Goal: Information Seeking & Learning: Learn about a topic

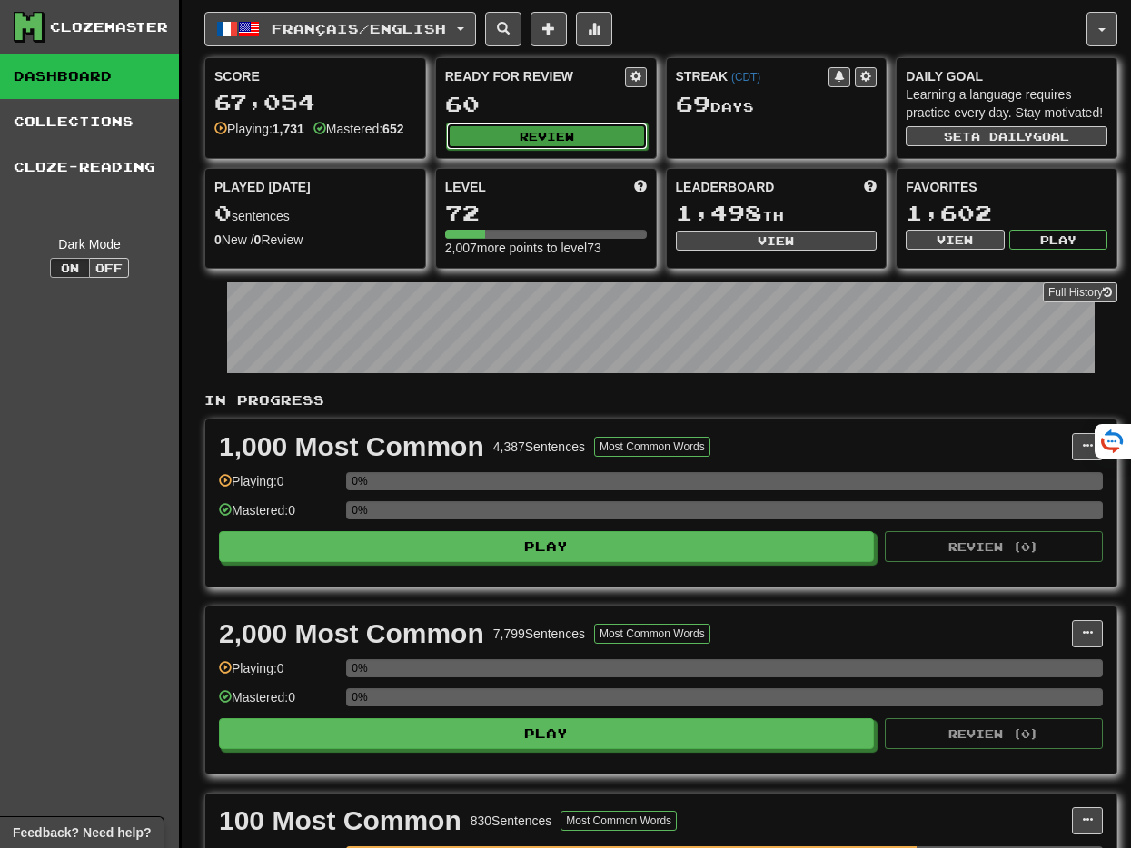
click at [535, 132] on button "Review" at bounding box center [547, 136] width 202 height 27
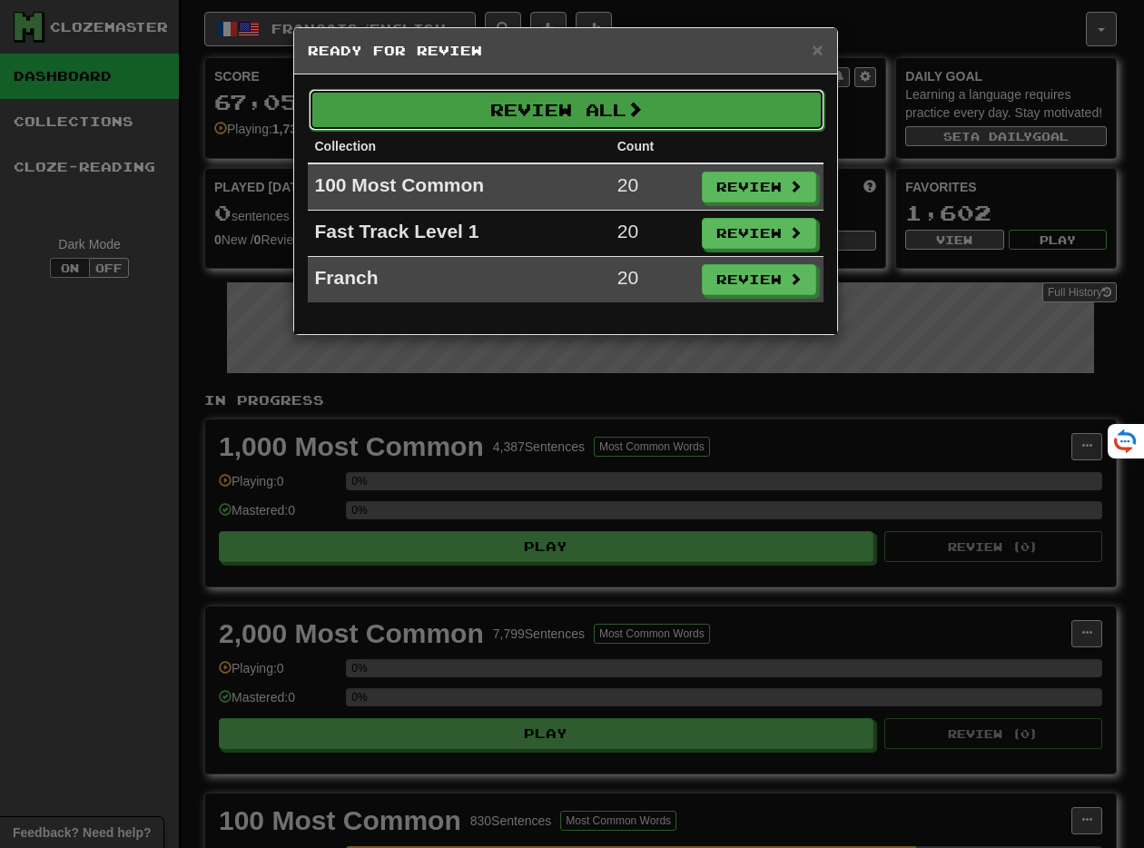
click at [541, 118] on button "Review All" at bounding box center [567, 110] width 516 height 42
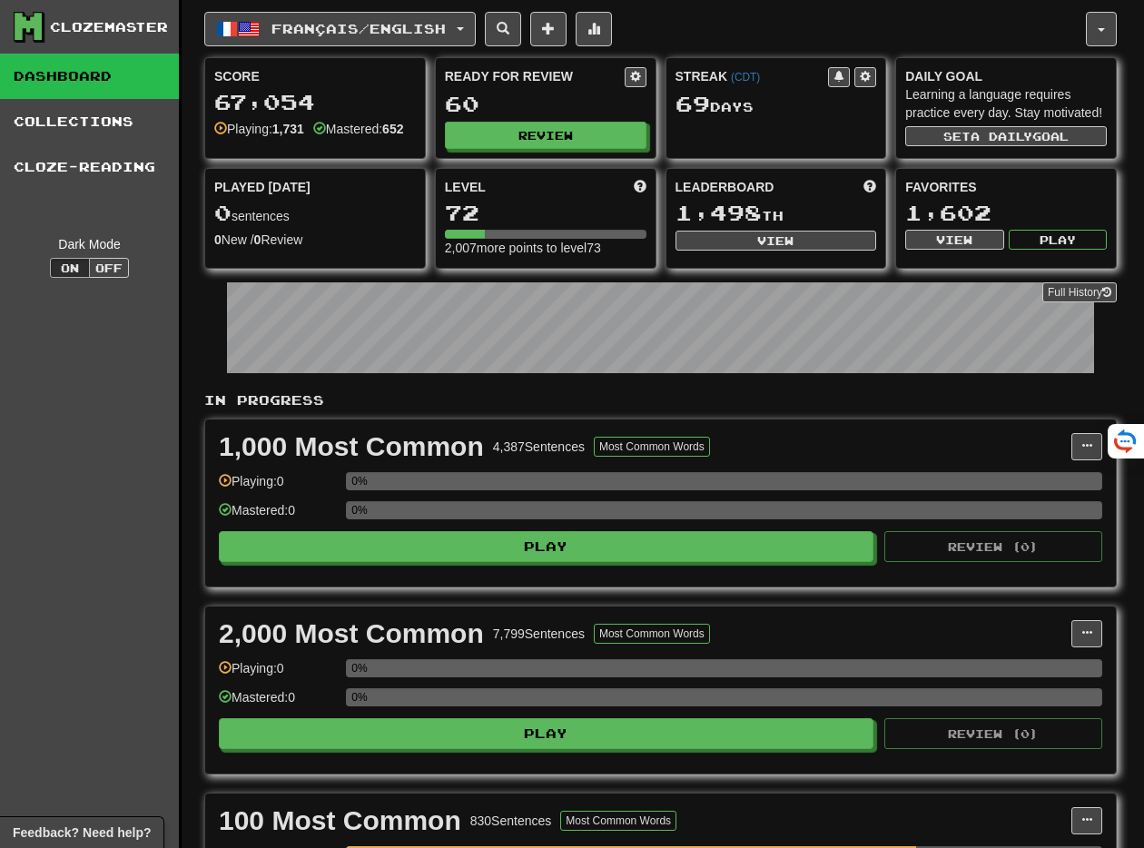
select select "**"
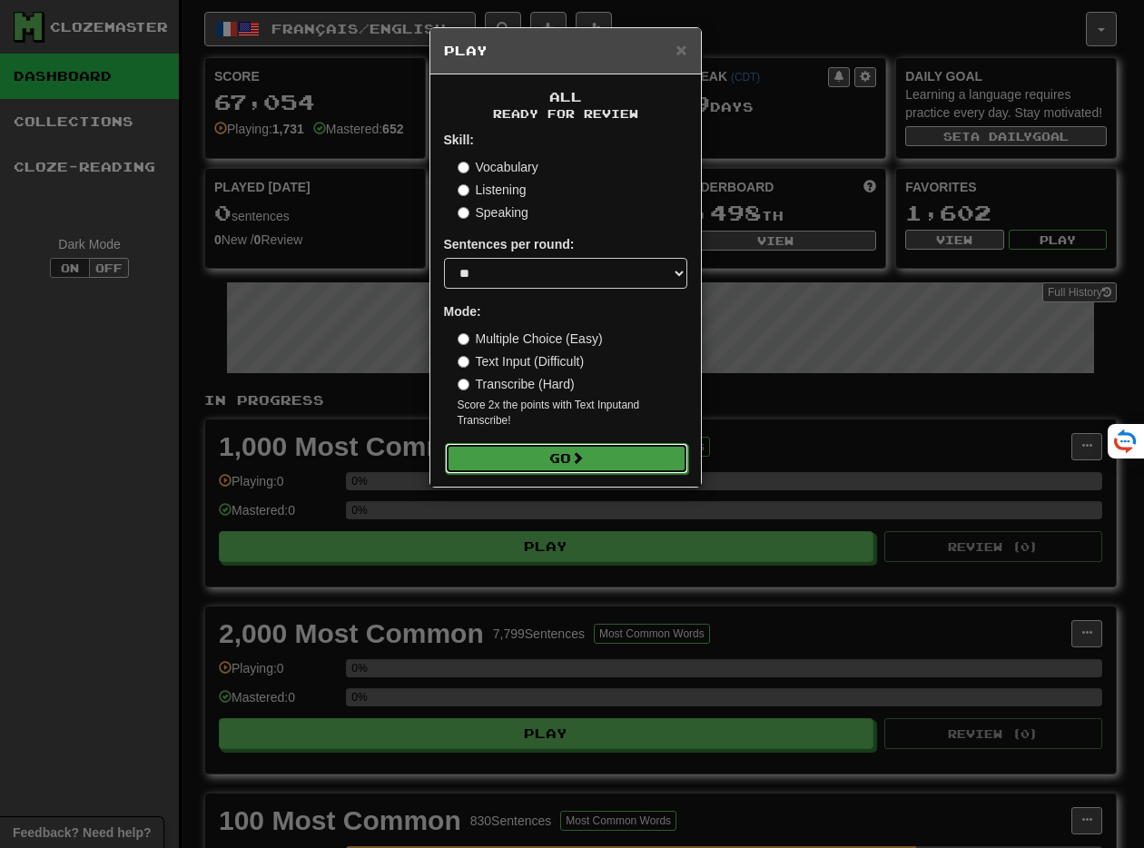
click at [579, 472] on button "Go" at bounding box center [566, 458] width 243 height 31
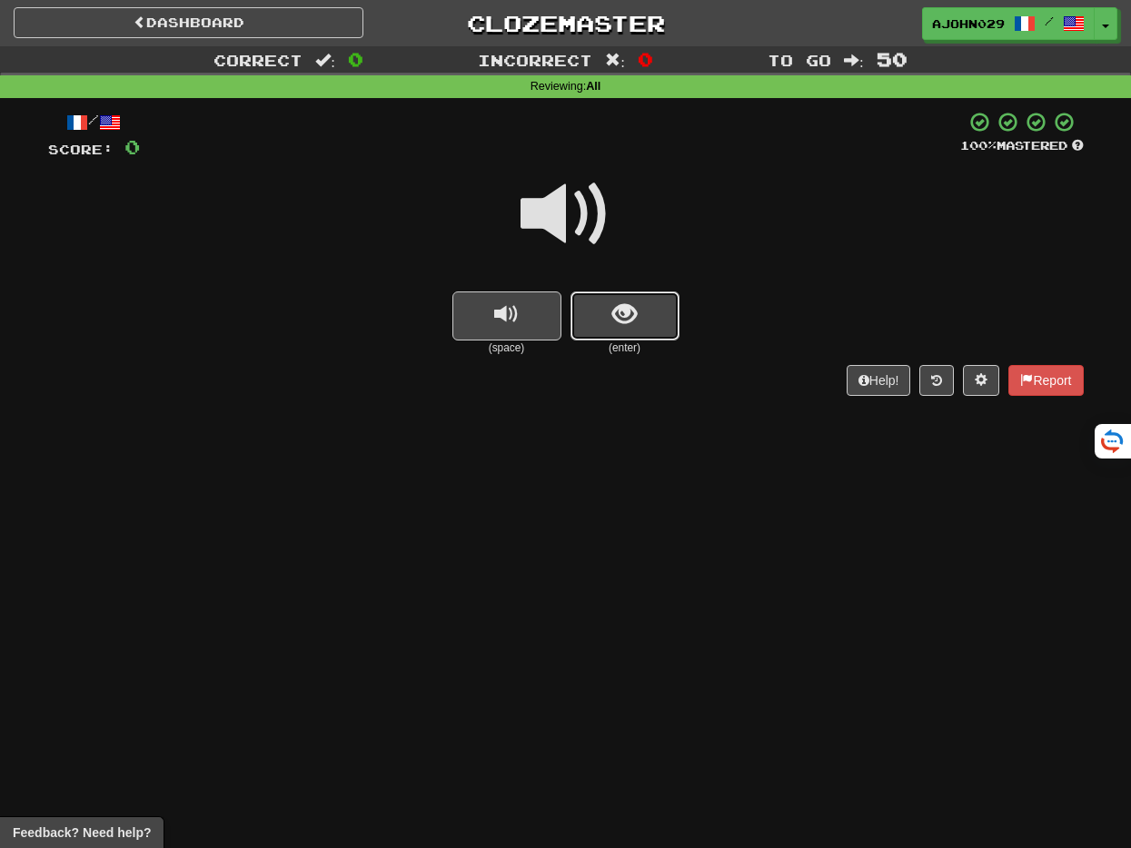
click at [603, 313] on button "show sentence" at bounding box center [624, 316] width 109 height 49
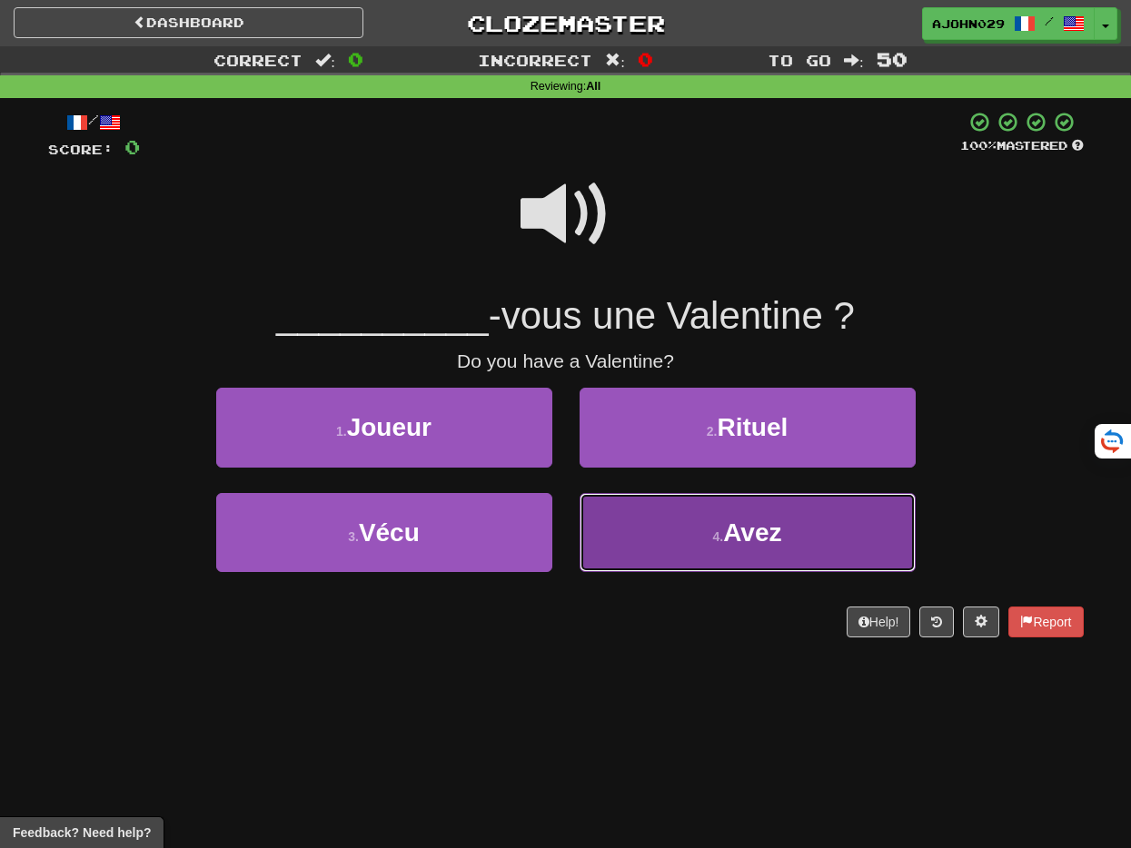
click at [721, 510] on button "4 . Avez" at bounding box center [747, 532] width 336 height 79
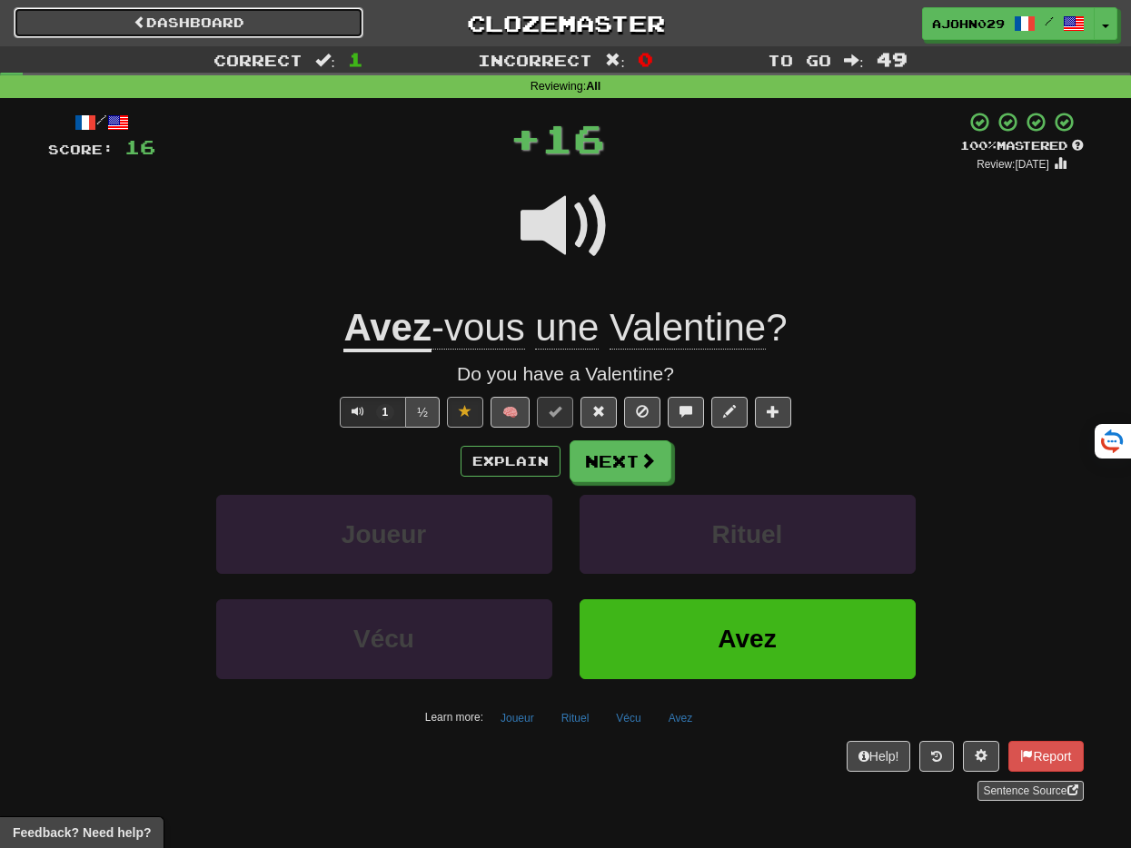
click at [185, 16] on link "Dashboard" at bounding box center [189, 22] width 350 height 31
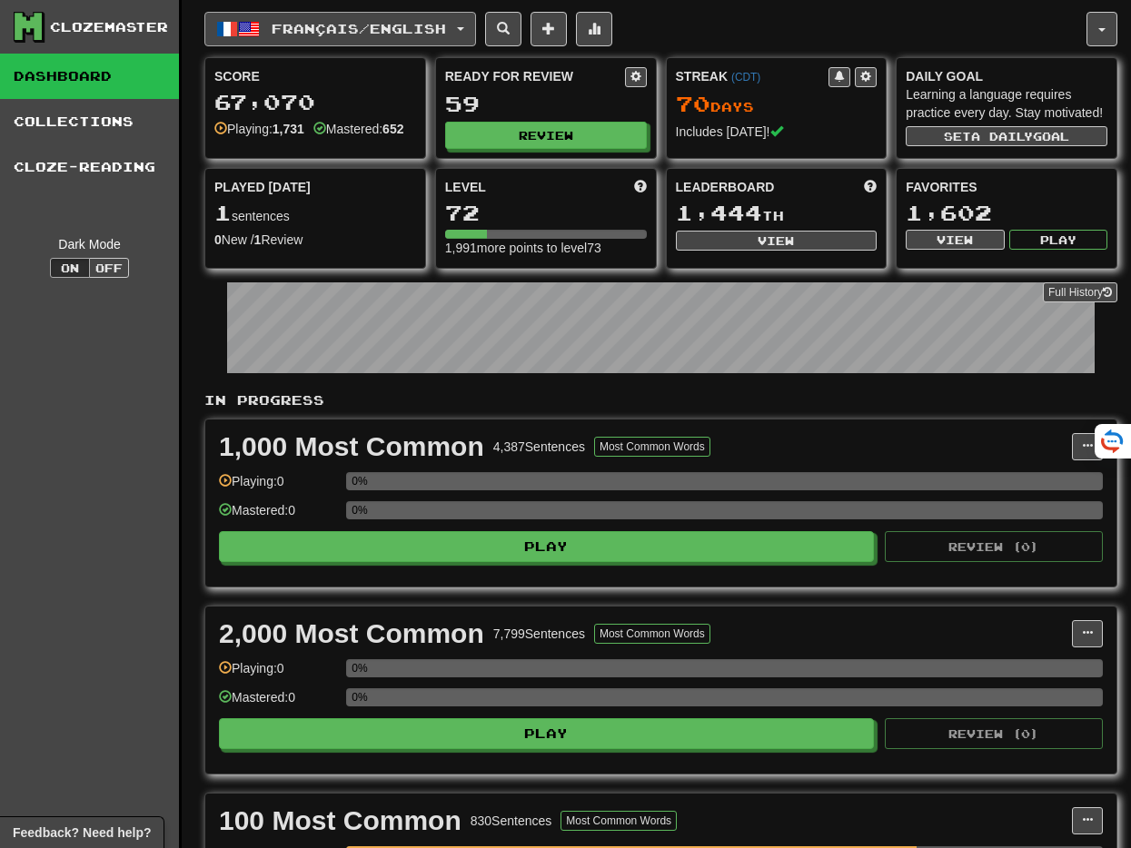
click at [236, 24] on span "button" at bounding box center [227, 29] width 22 height 22
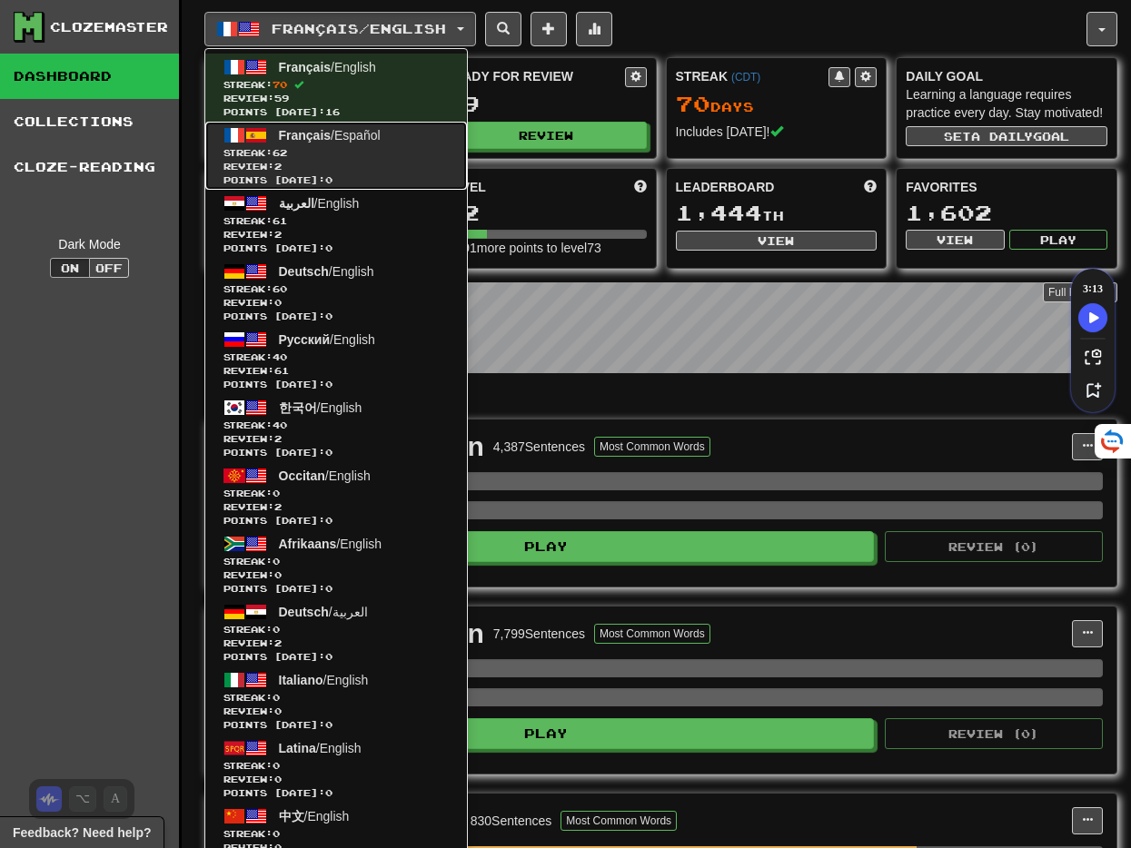
click at [311, 163] on span "Review: 2" at bounding box center [335, 167] width 225 height 14
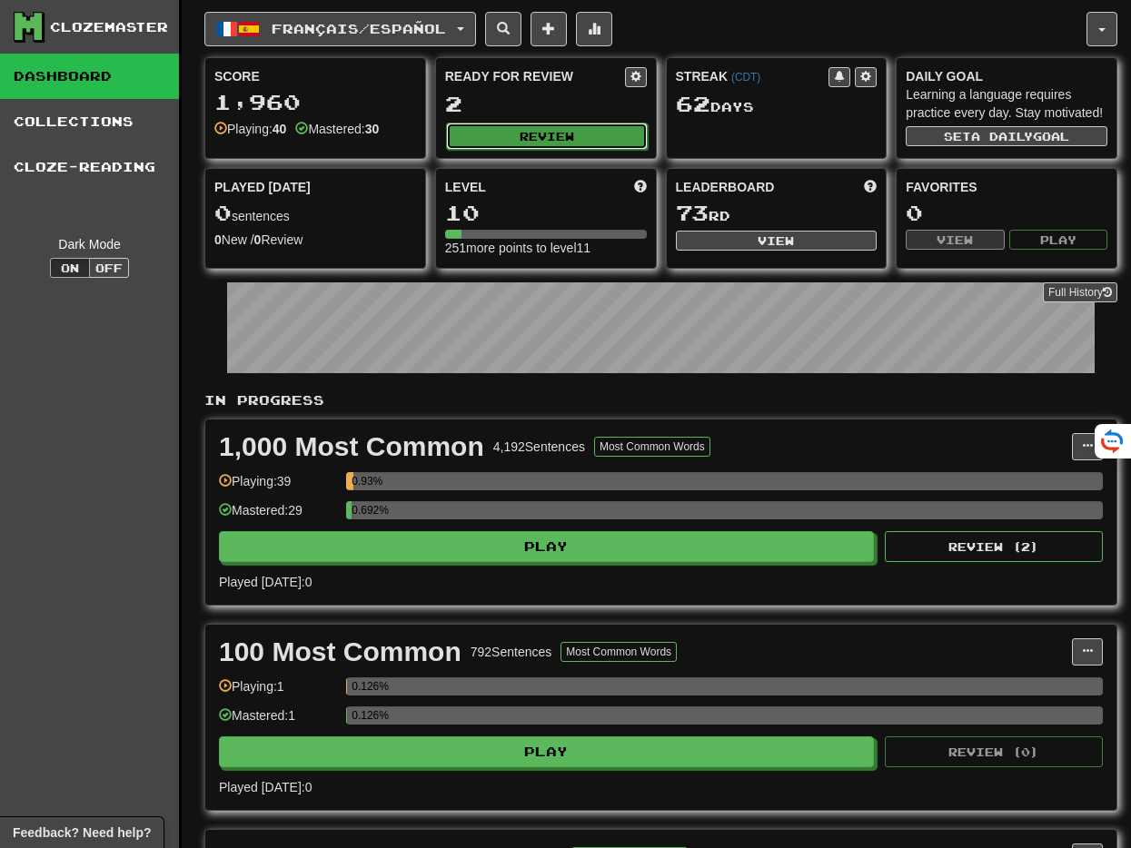
click at [516, 136] on button "Review" at bounding box center [547, 136] width 202 height 27
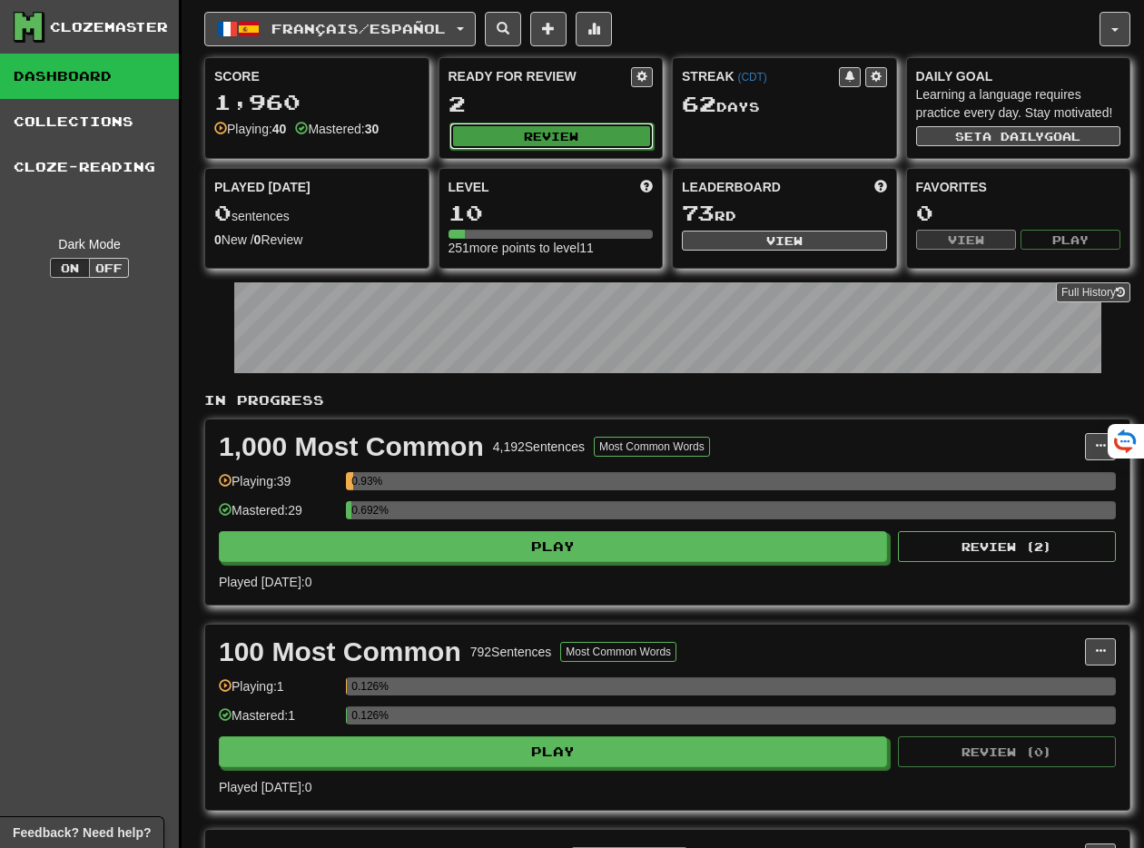
select select "**"
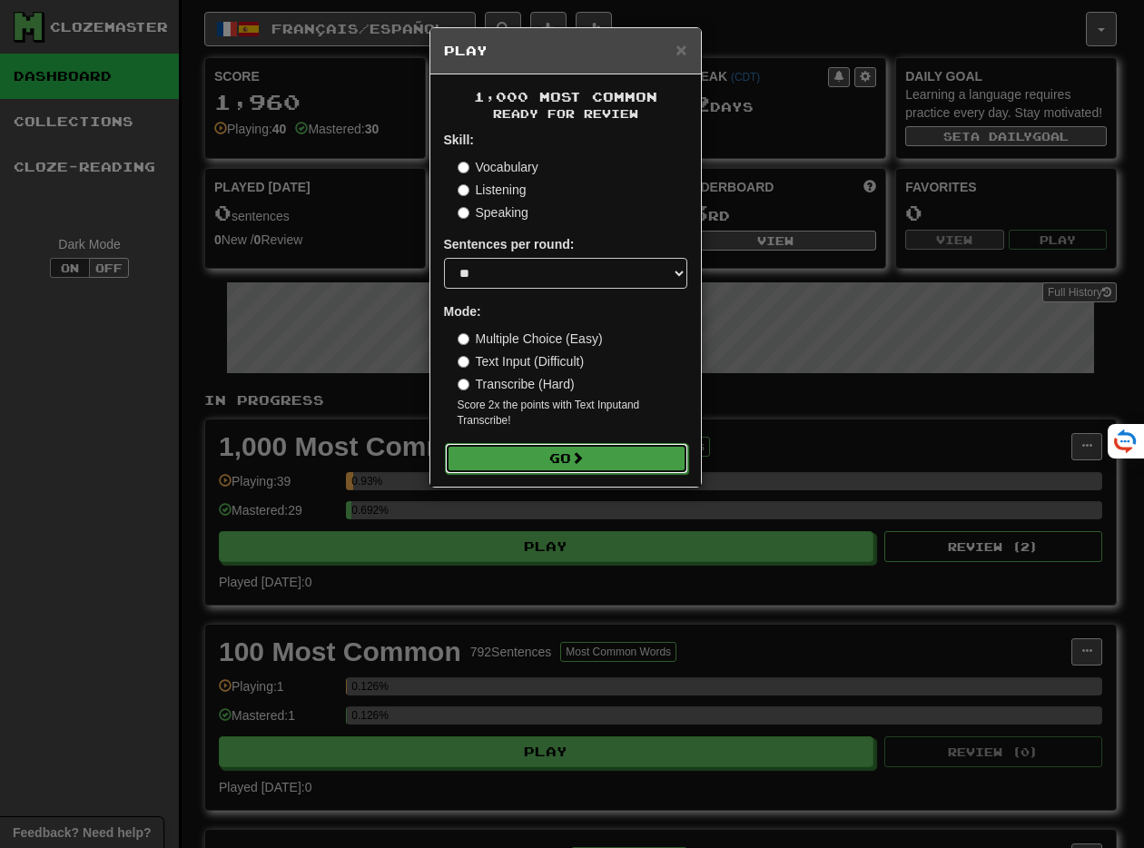
click at [621, 465] on button "Go" at bounding box center [566, 458] width 243 height 31
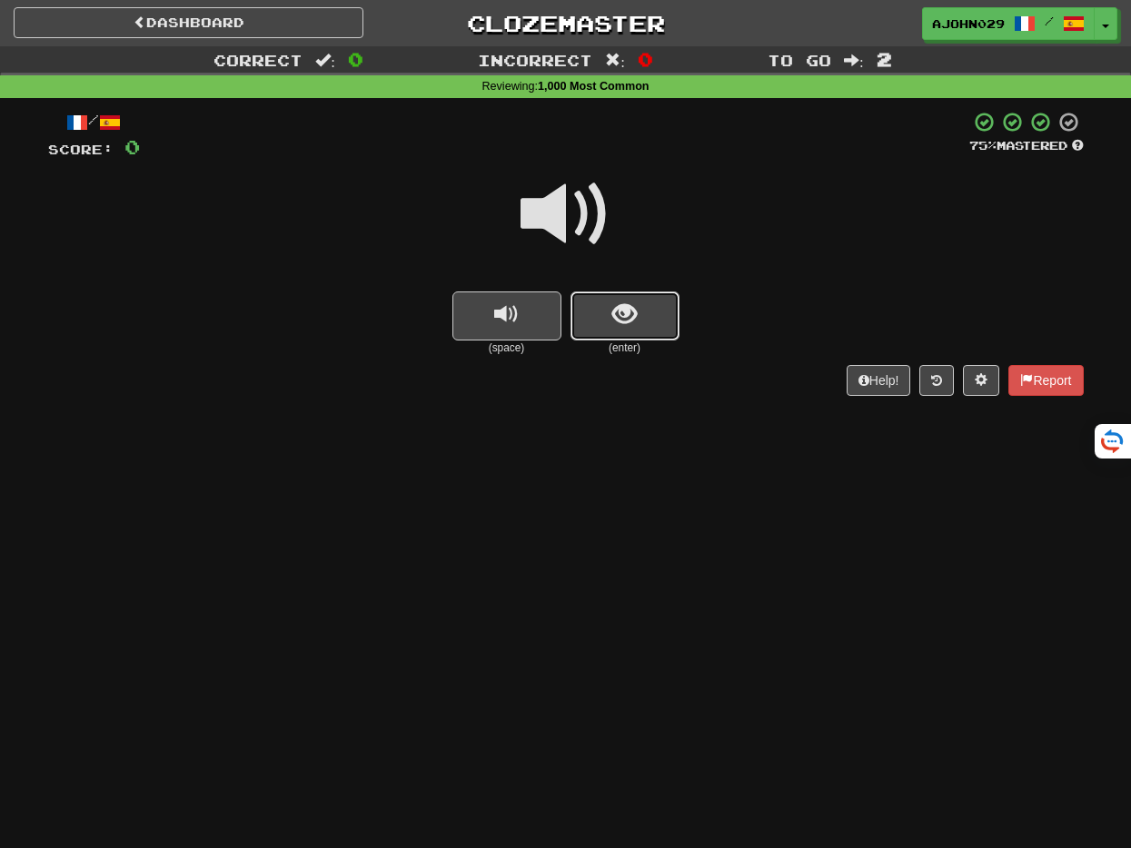
click at [628, 318] on span "show sentence" at bounding box center [624, 314] width 25 height 25
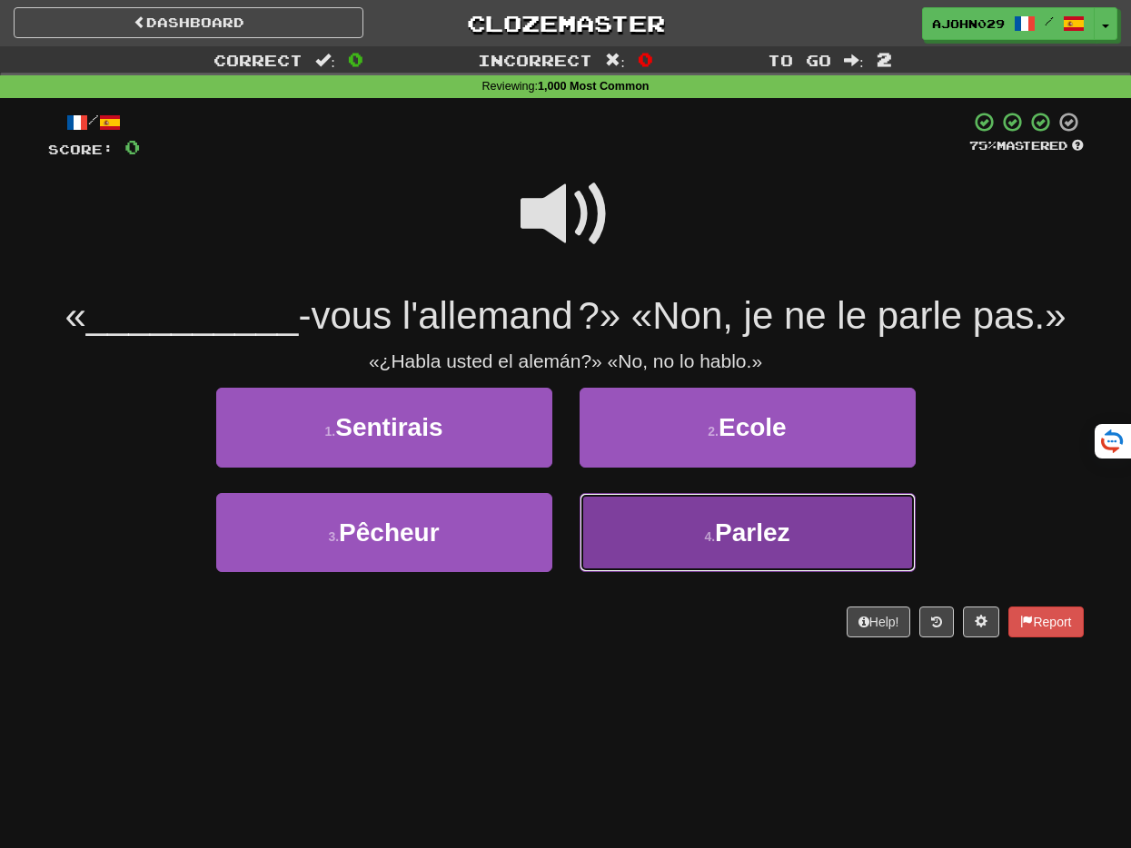
click at [628, 496] on button "4 . [GEOGRAPHIC_DATA]" at bounding box center [747, 532] width 336 height 79
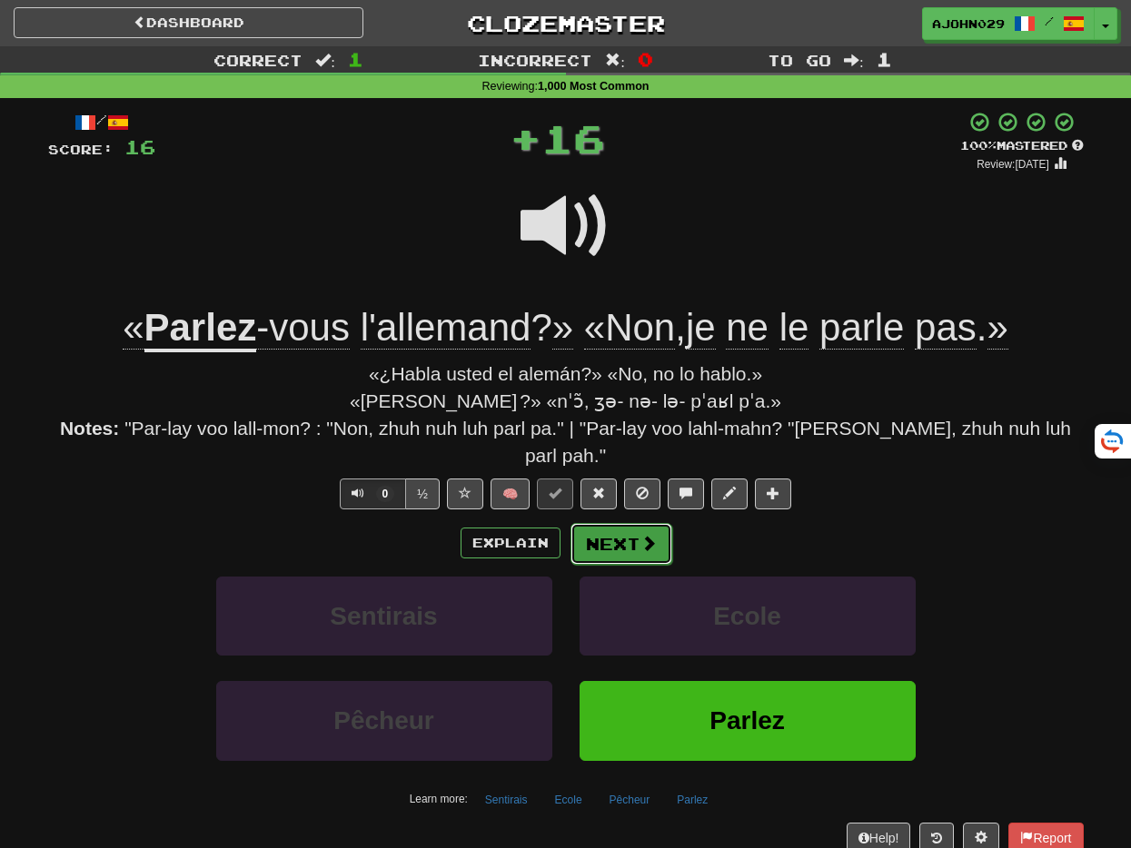
click at [620, 523] on button "Next" at bounding box center [621, 544] width 102 height 42
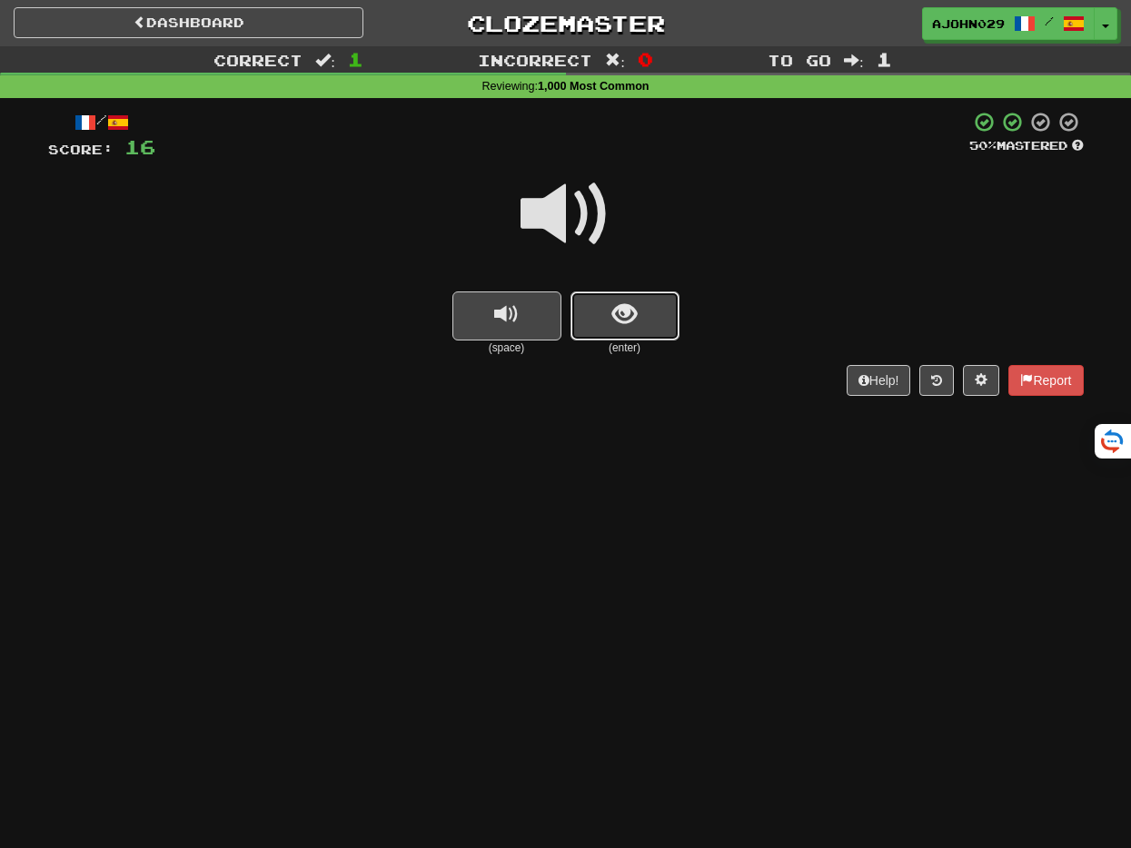
click at [663, 315] on button "show sentence" at bounding box center [624, 316] width 109 height 49
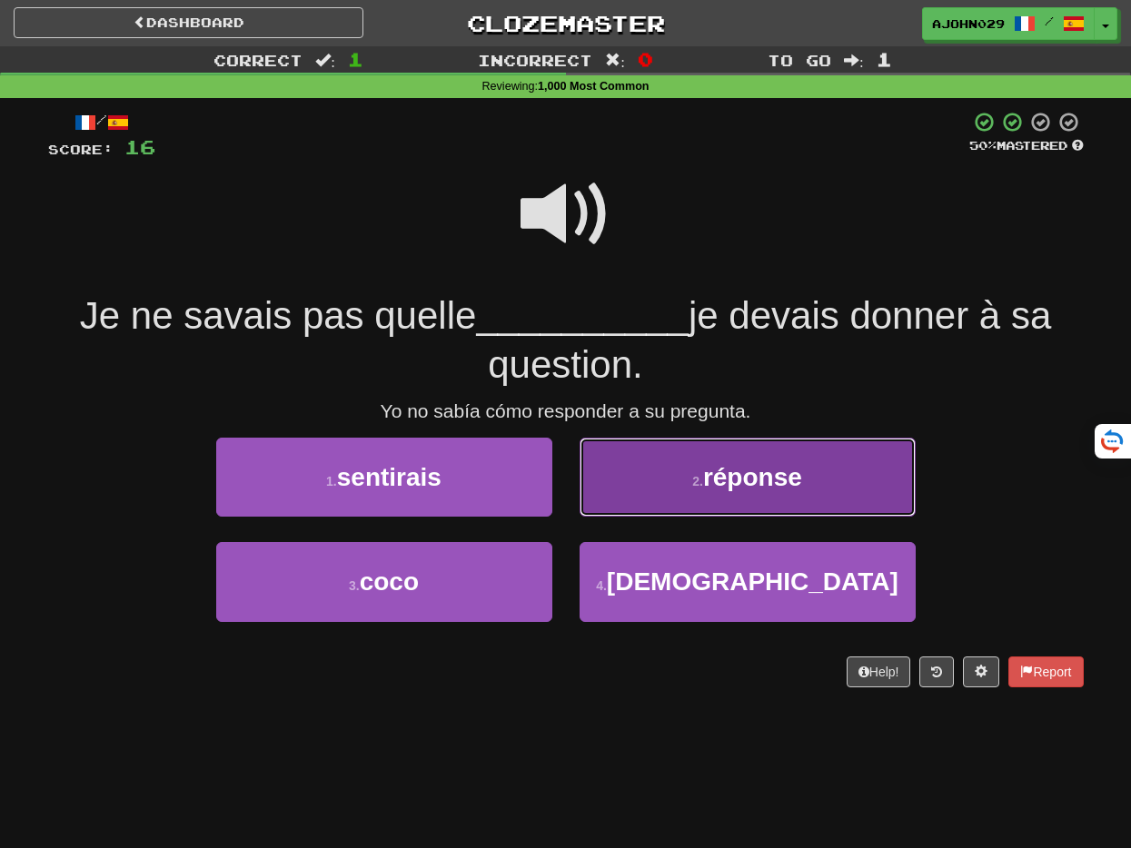
click at [692, 467] on button "2 . réponse" at bounding box center [747, 477] width 336 height 79
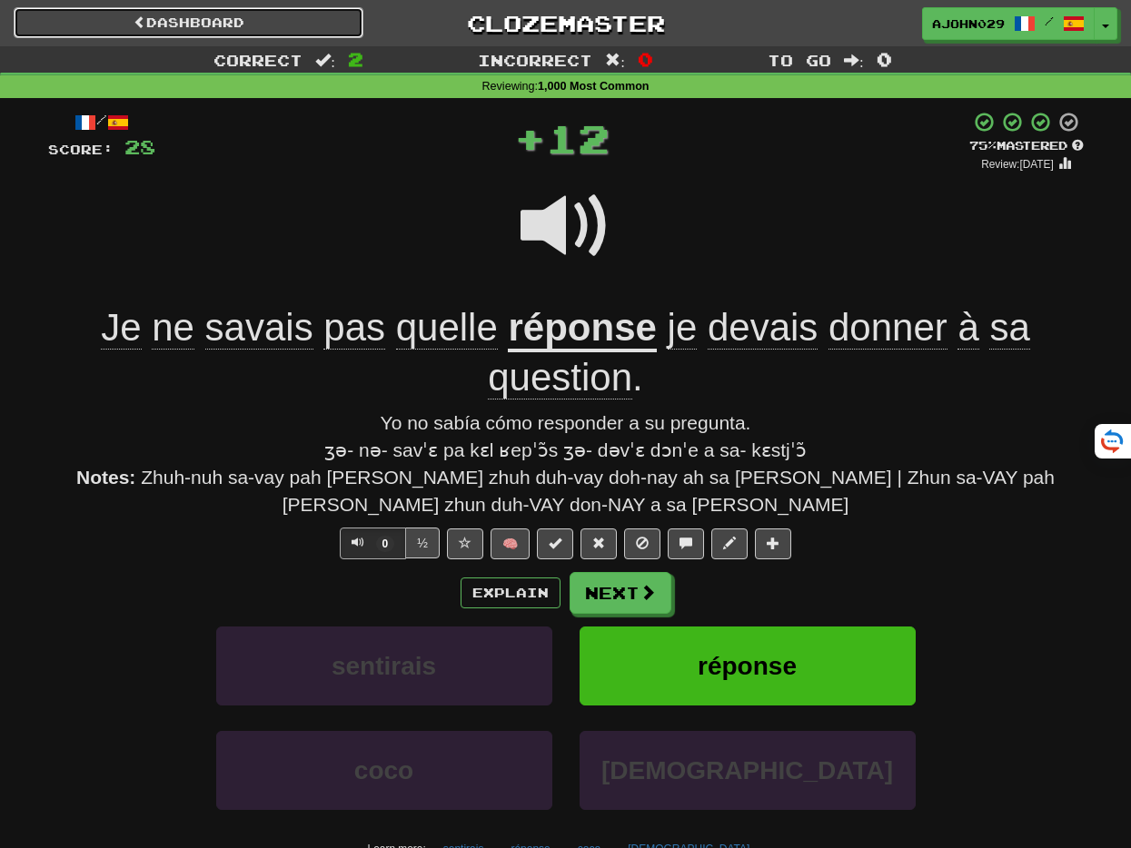
click at [94, 22] on link "Dashboard" at bounding box center [189, 22] width 350 height 31
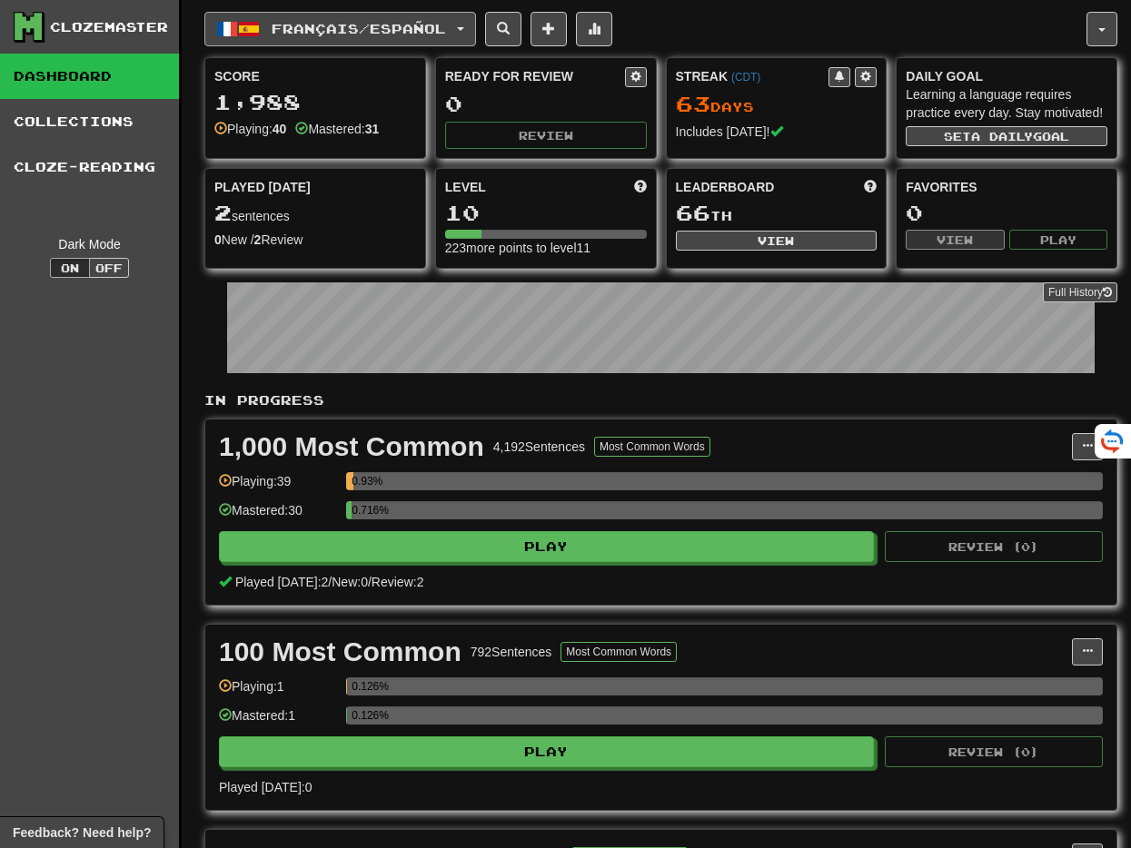
click at [275, 25] on span "Français / Español" at bounding box center [359, 28] width 174 height 15
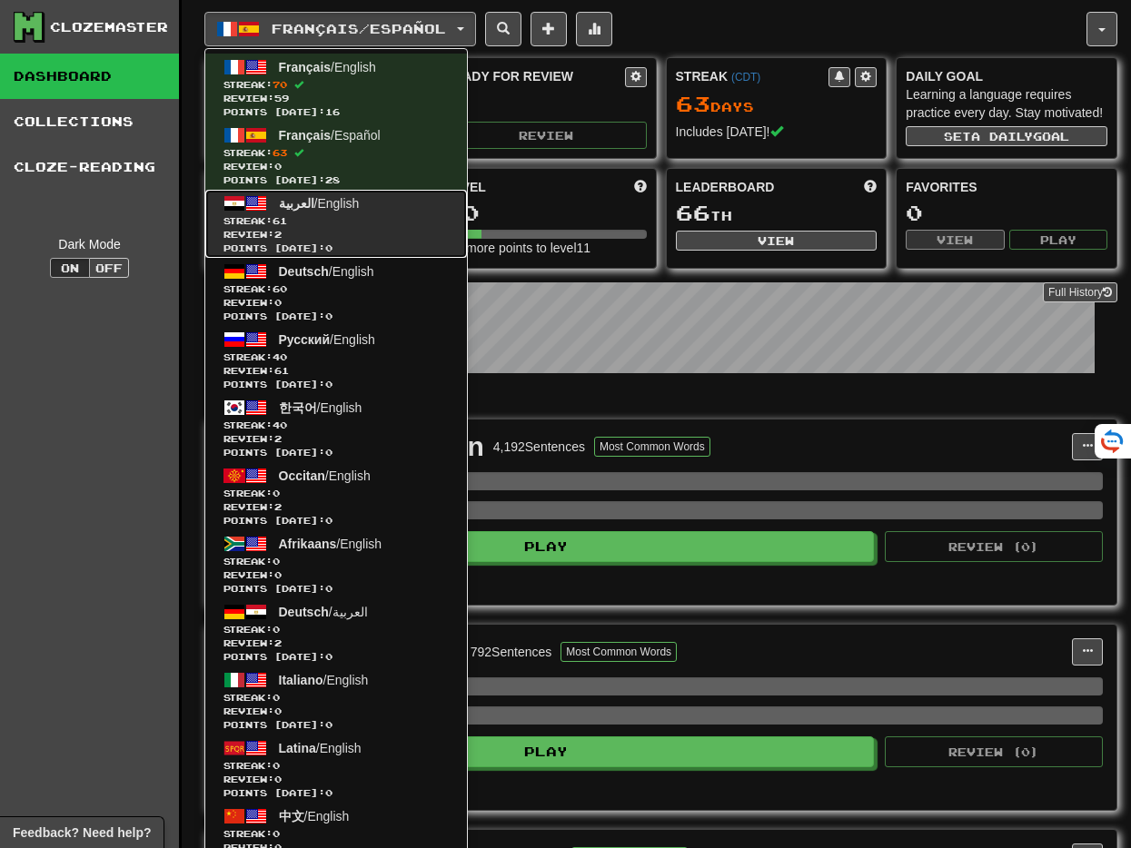
click at [341, 209] on span "العربية / English" at bounding box center [319, 203] width 81 height 15
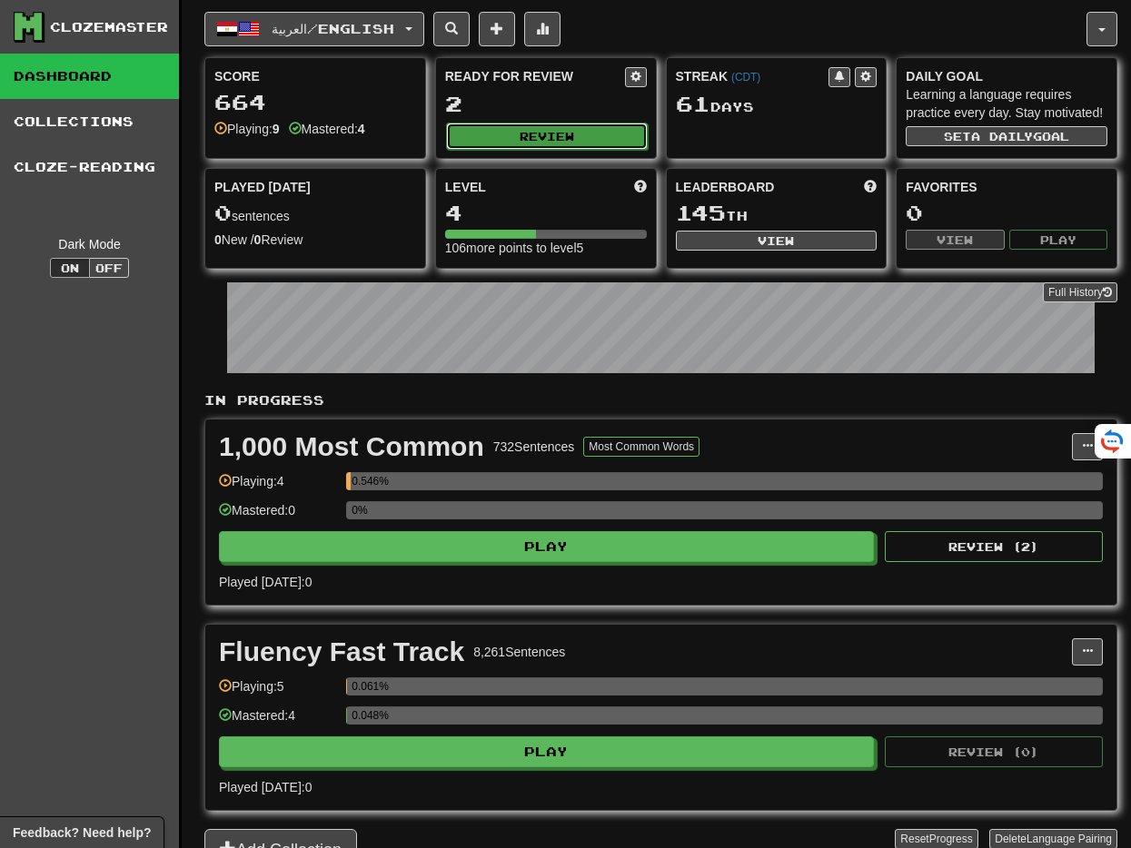
click at [495, 123] on button "Review" at bounding box center [547, 136] width 202 height 27
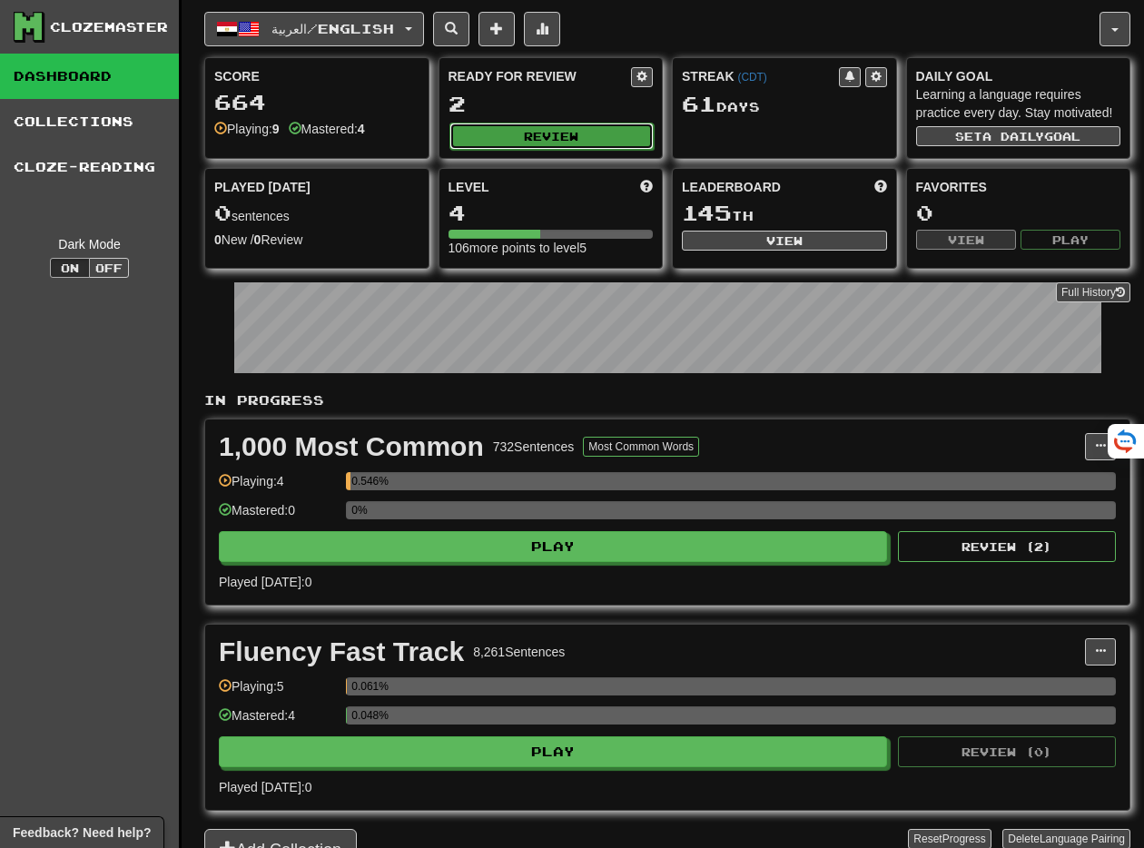
select select "**"
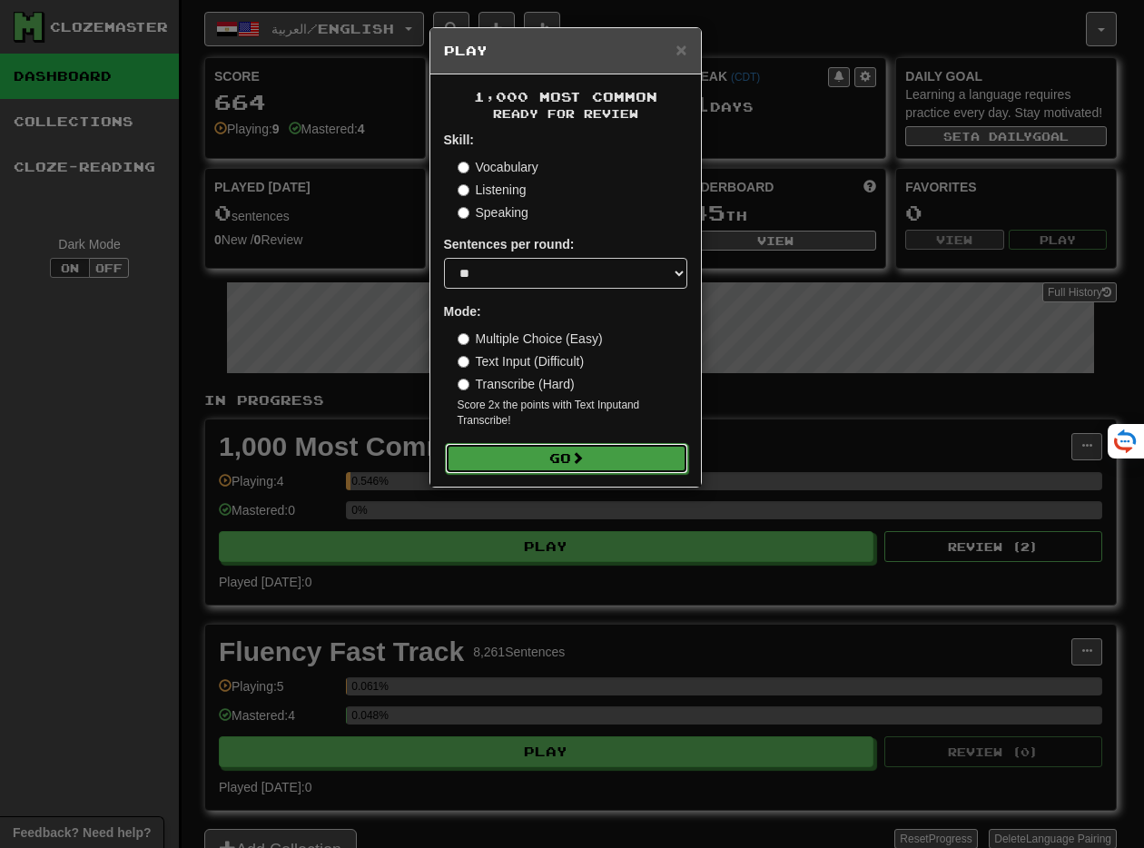
click at [609, 459] on button "Go" at bounding box center [566, 458] width 243 height 31
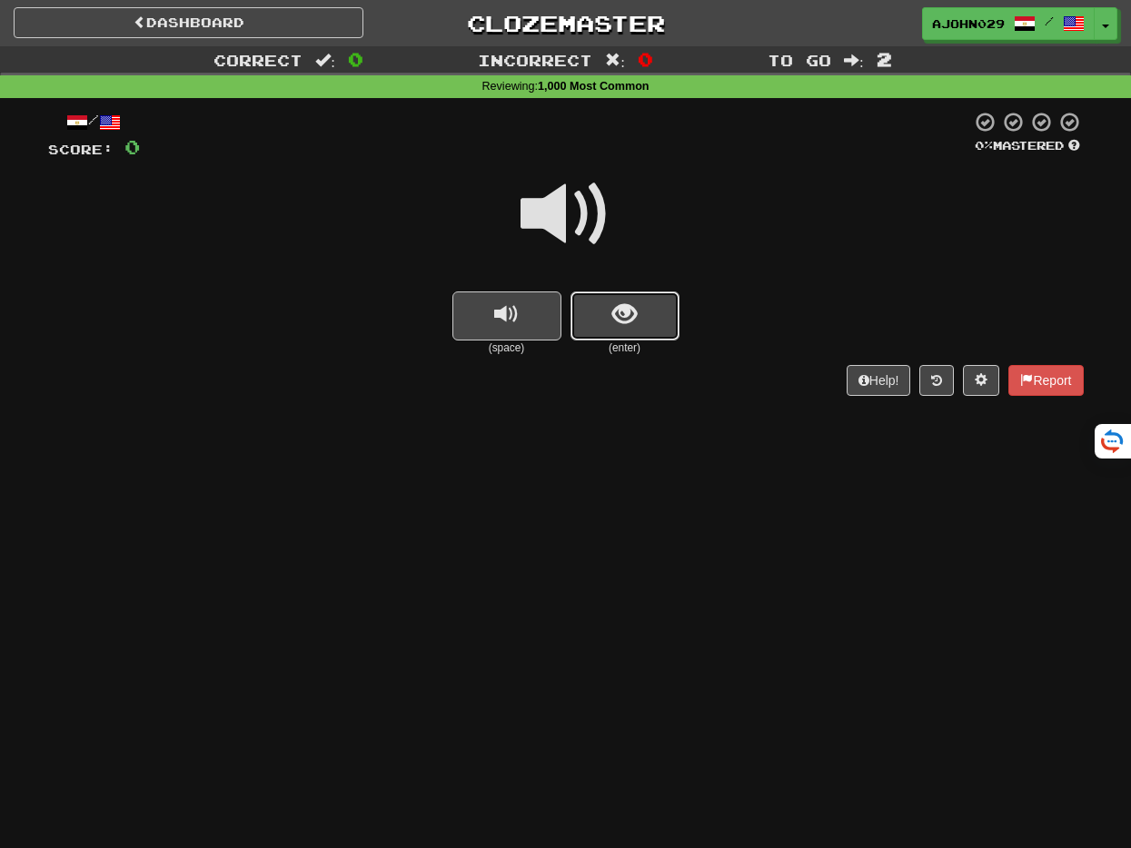
click at [588, 322] on button "show sentence" at bounding box center [624, 316] width 109 height 49
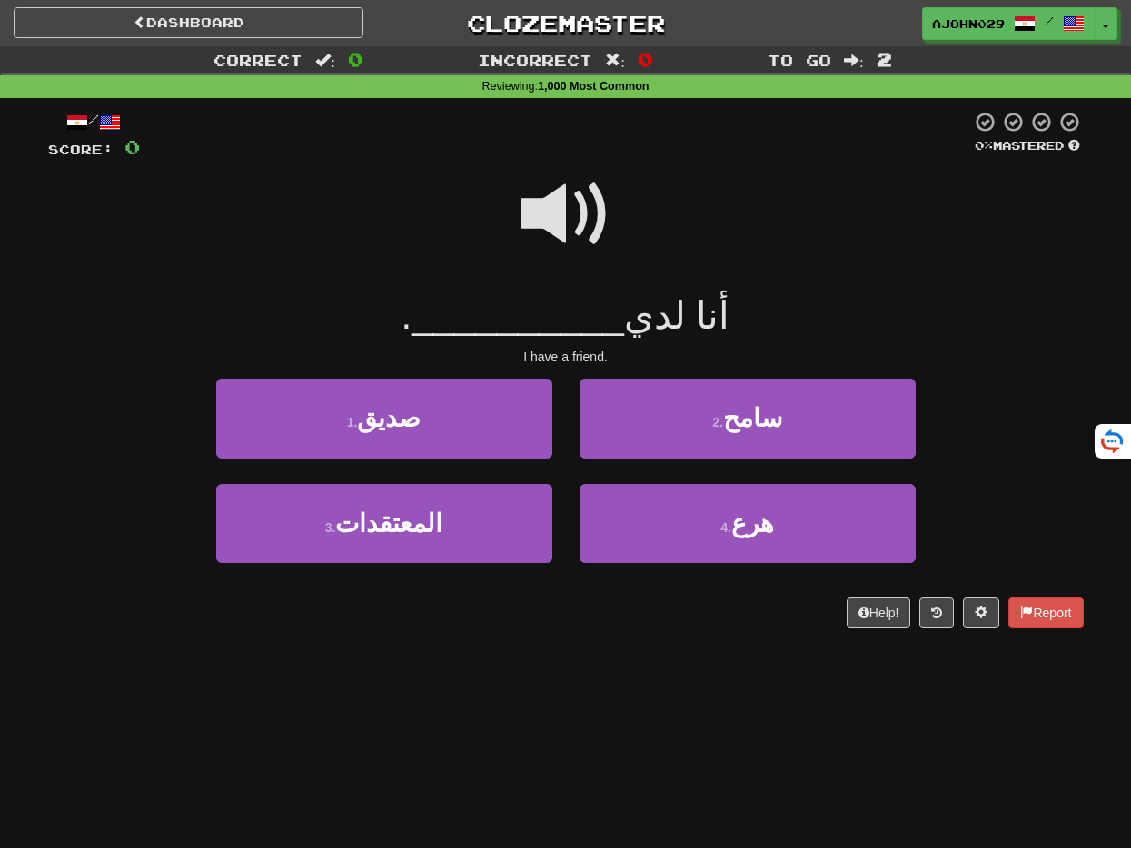
click at [545, 242] on span at bounding box center [565, 214] width 91 height 91
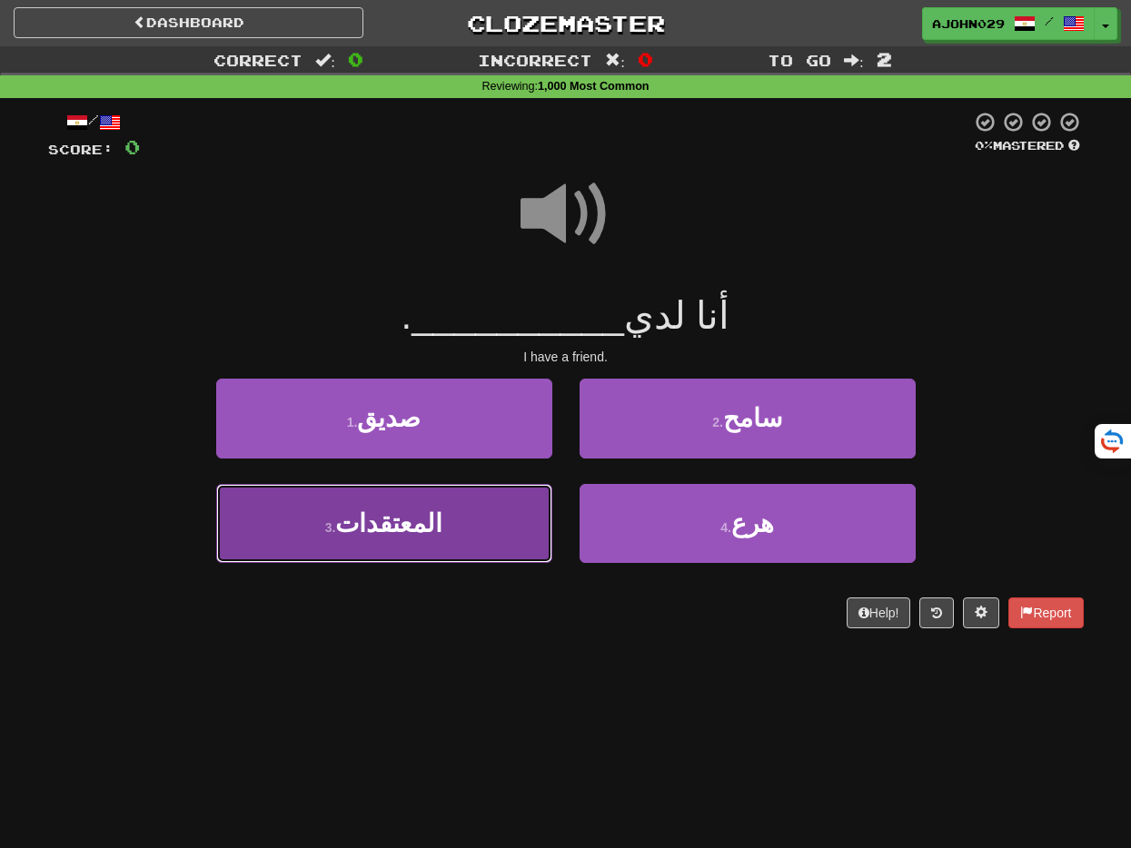
click at [514, 534] on button "3 . المعتقدات" at bounding box center [384, 523] width 336 height 79
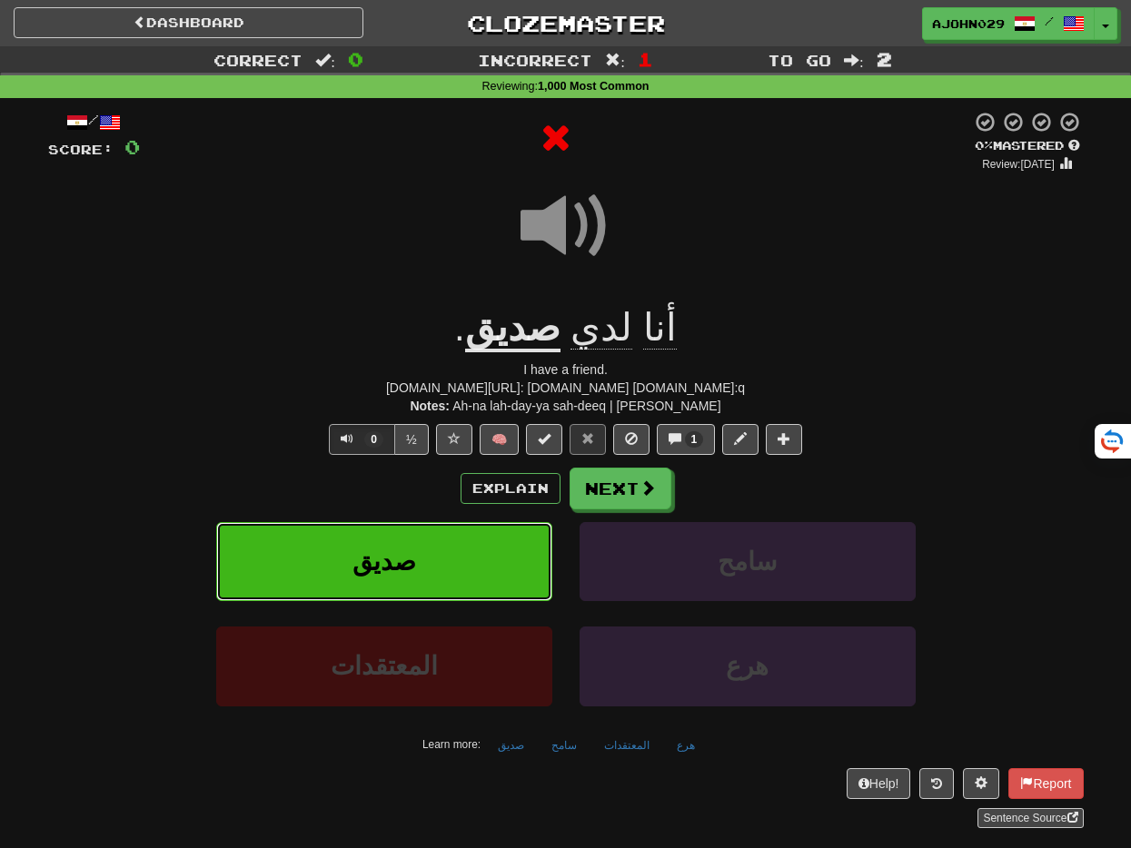
click at [514, 536] on button "صديق" at bounding box center [384, 561] width 336 height 79
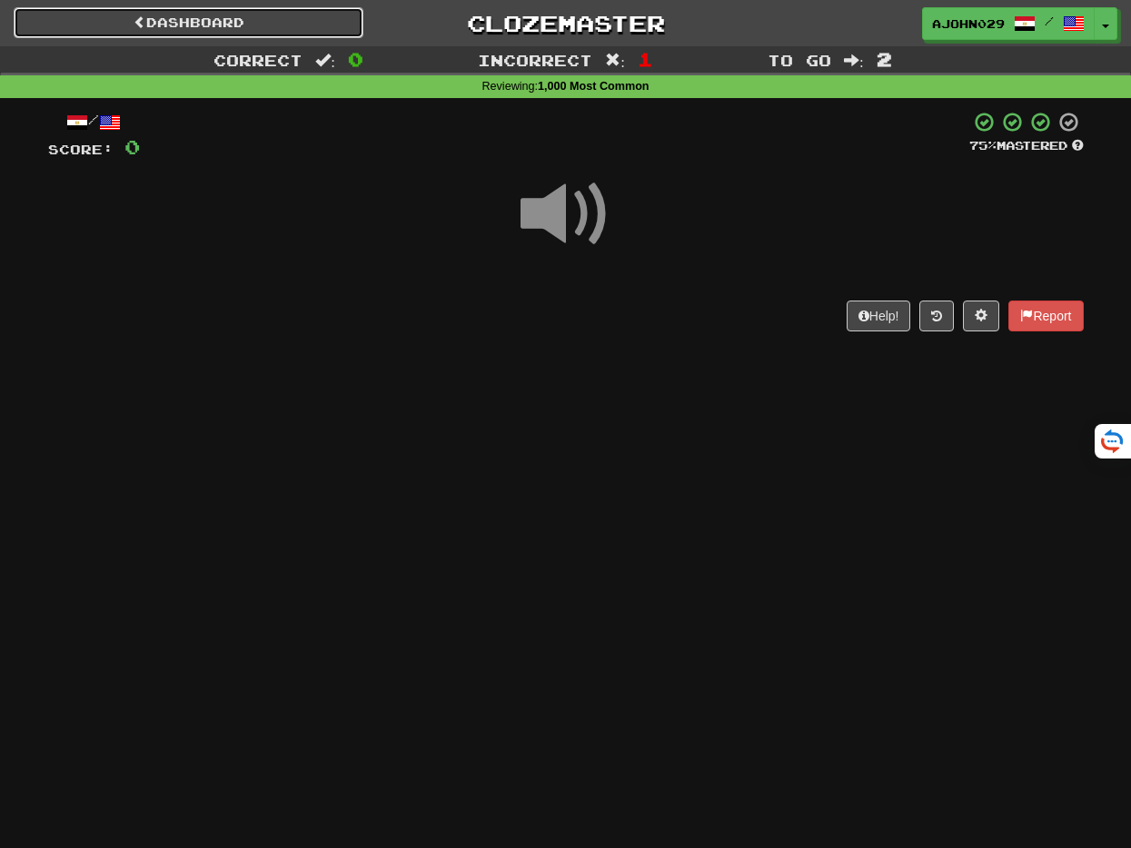
click at [213, 9] on link "Dashboard" at bounding box center [189, 22] width 350 height 31
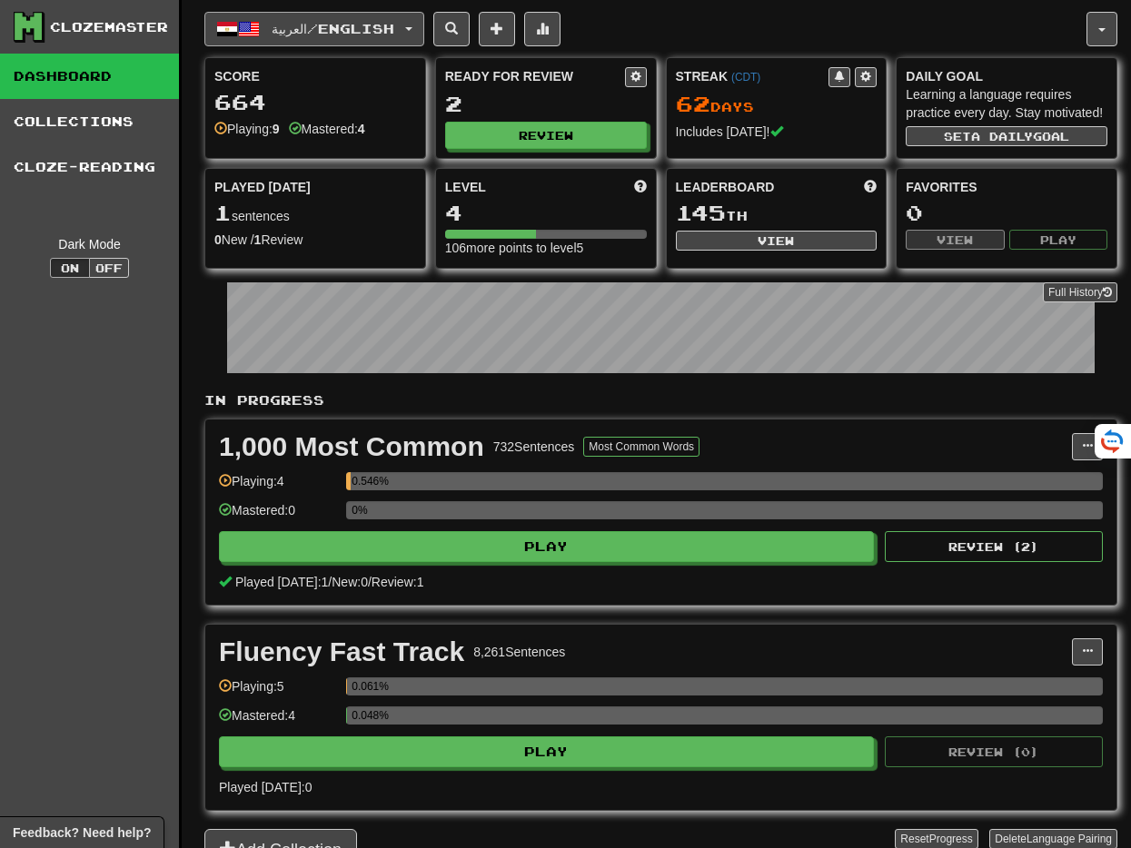
click at [373, 39] on button "العربية / English" at bounding box center [314, 29] width 220 height 35
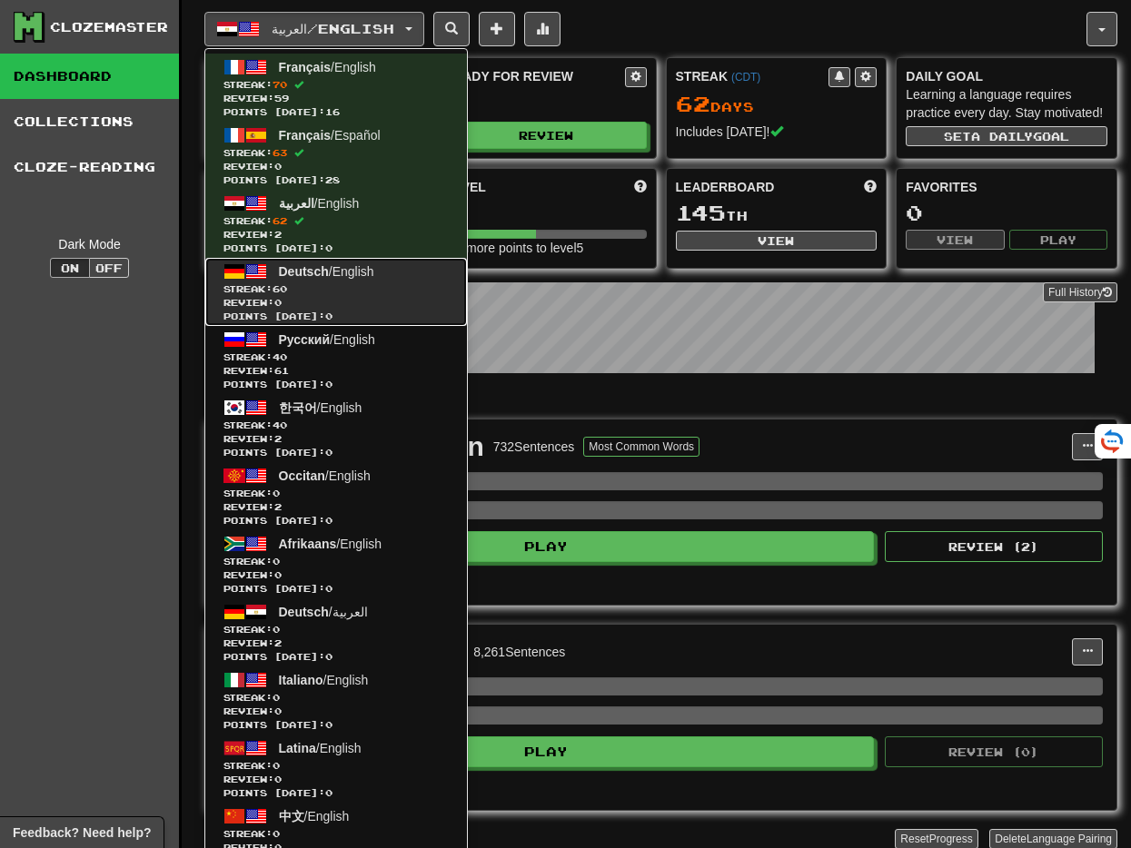
click at [432, 301] on span "Review: 0" at bounding box center [335, 303] width 225 height 14
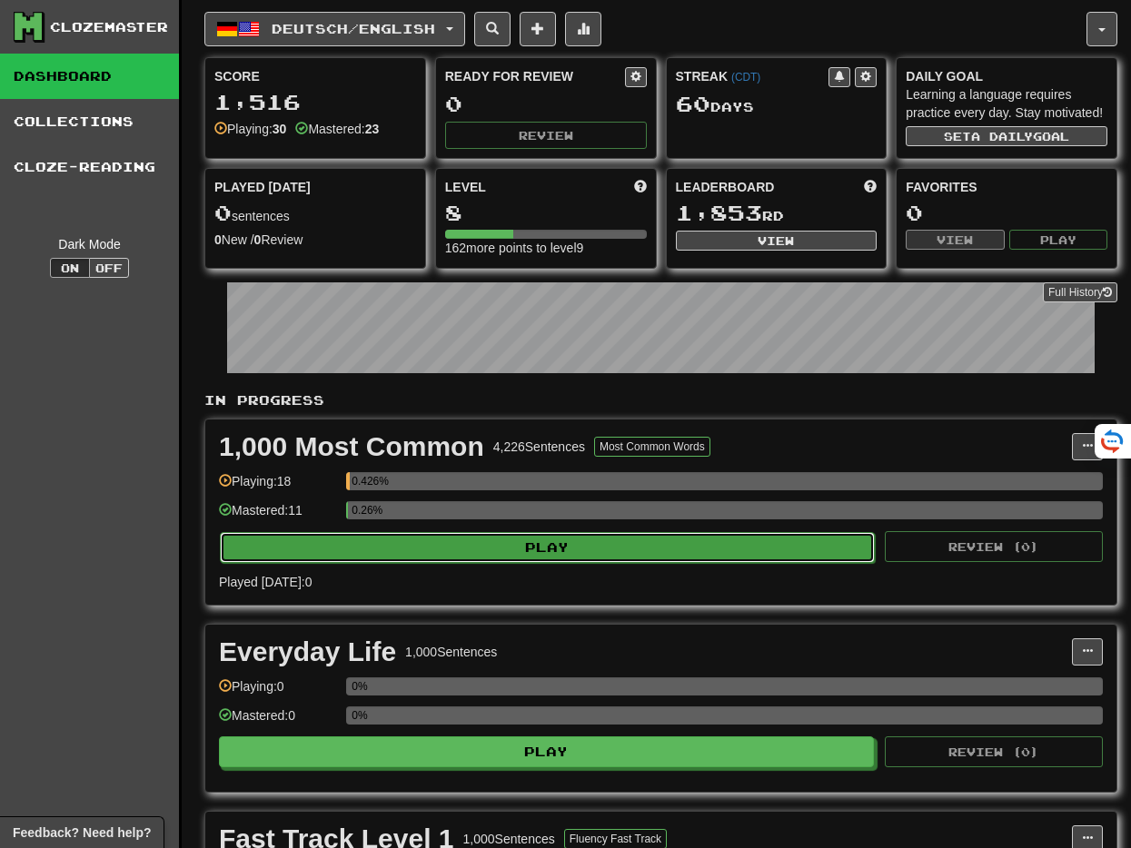
click at [547, 557] on button "Play" at bounding box center [547, 547] width 655 height 31
select select "**"
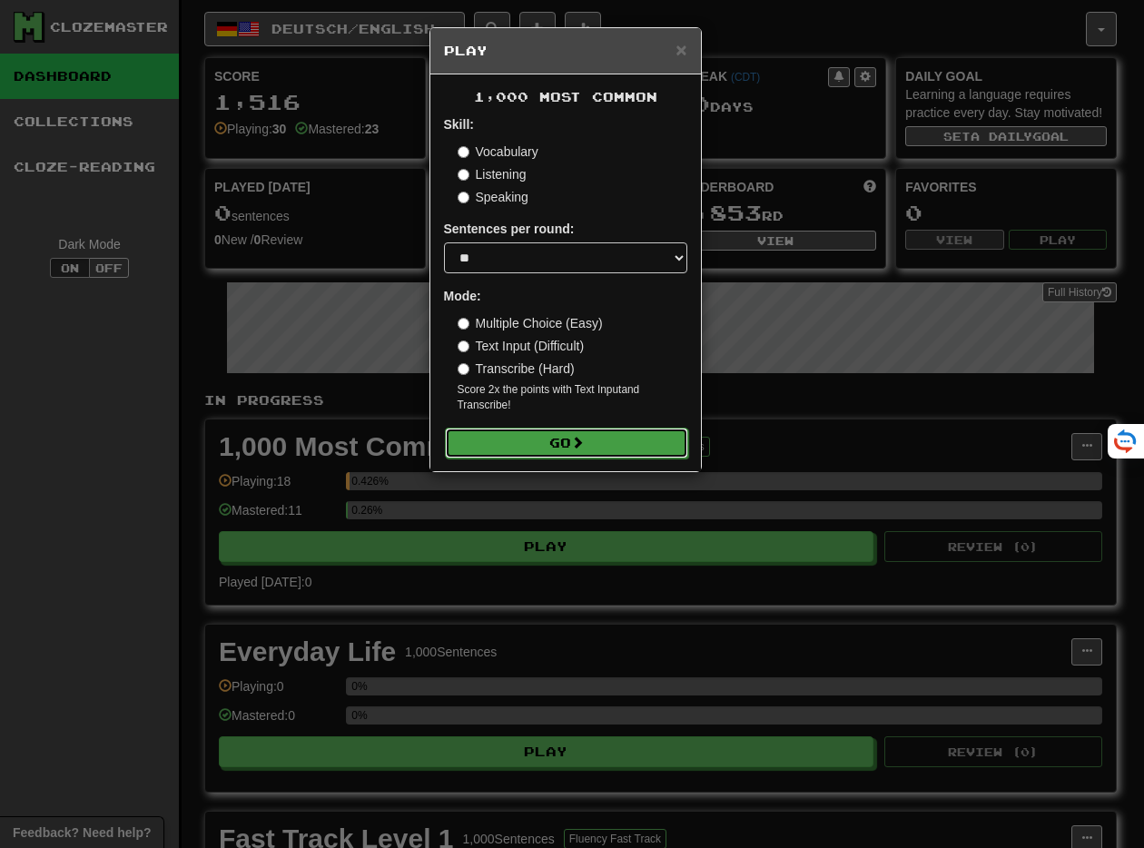
click at [573, 445] on button "Go" at bounding box center [566, 443] width 243 height 31
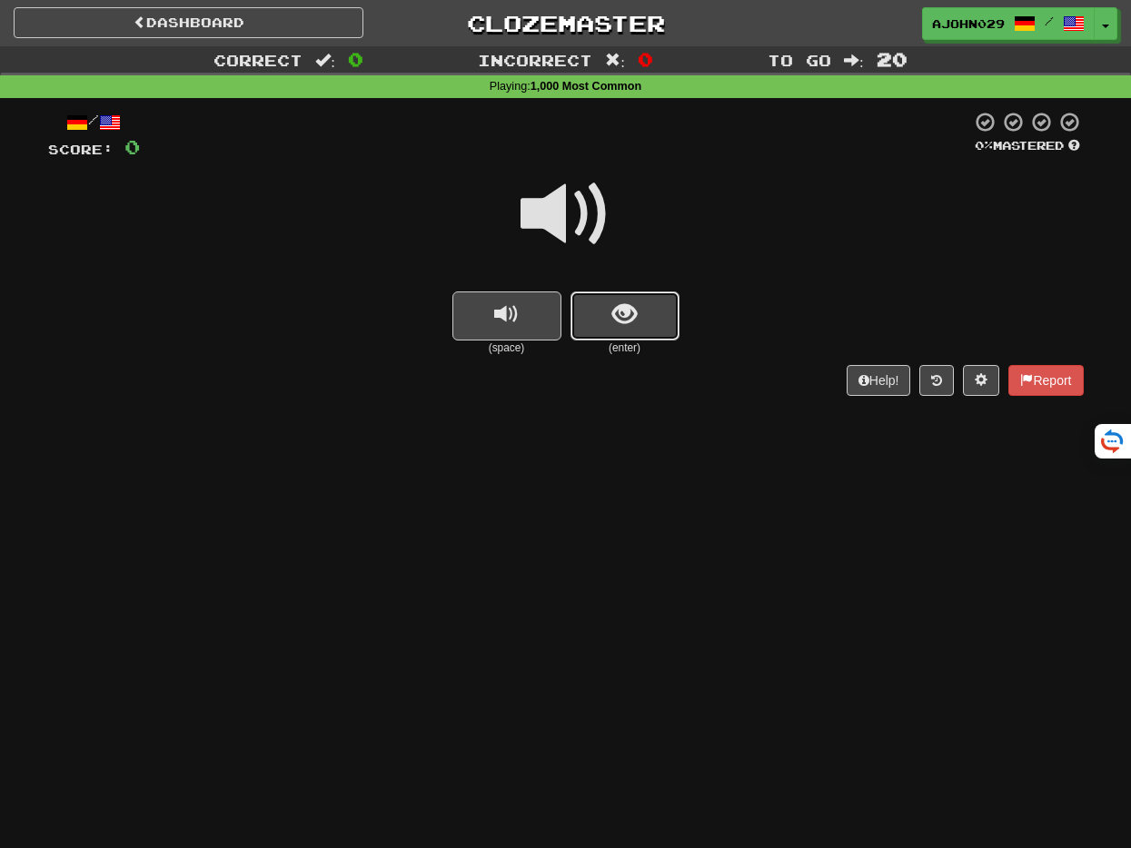
click at [590, 317] on button "show sentence" at bounding box center [624, 316] width 109 height 49
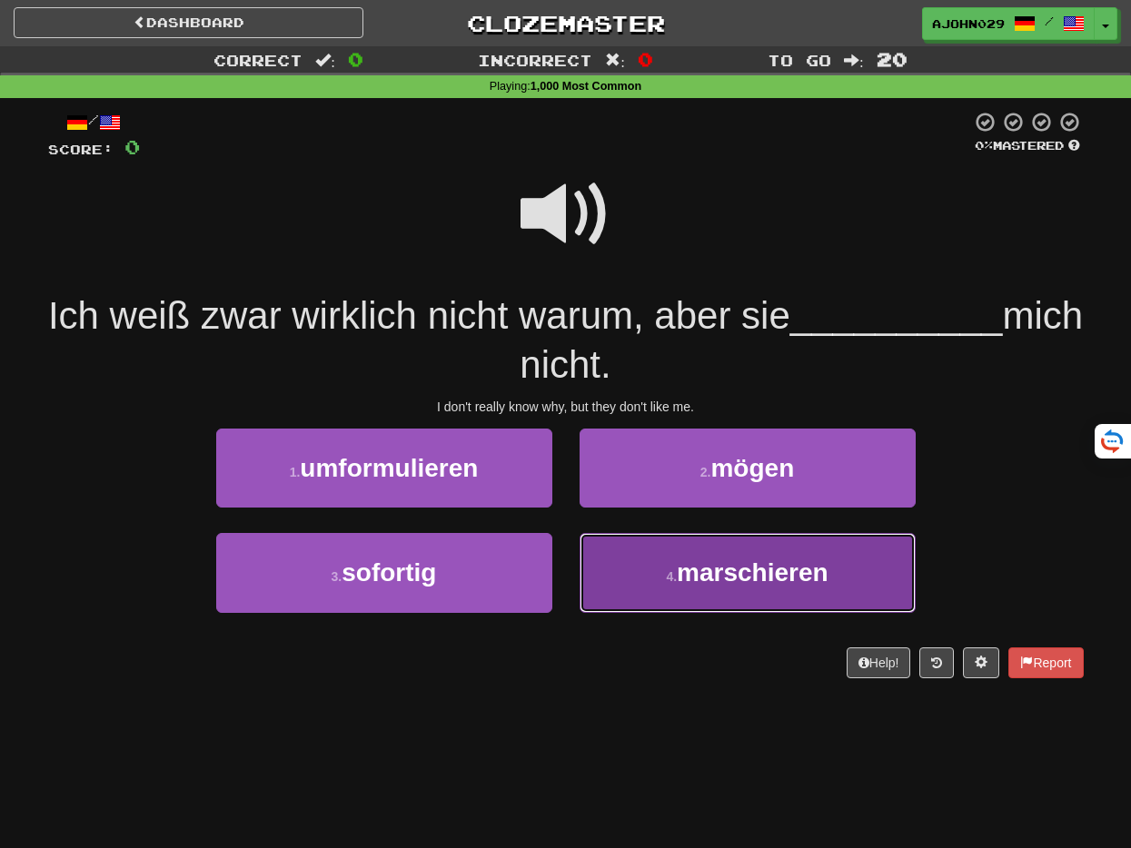
click at [716, 563] on span "marschieren" at bounding box center [753, 573] width 152 height 28
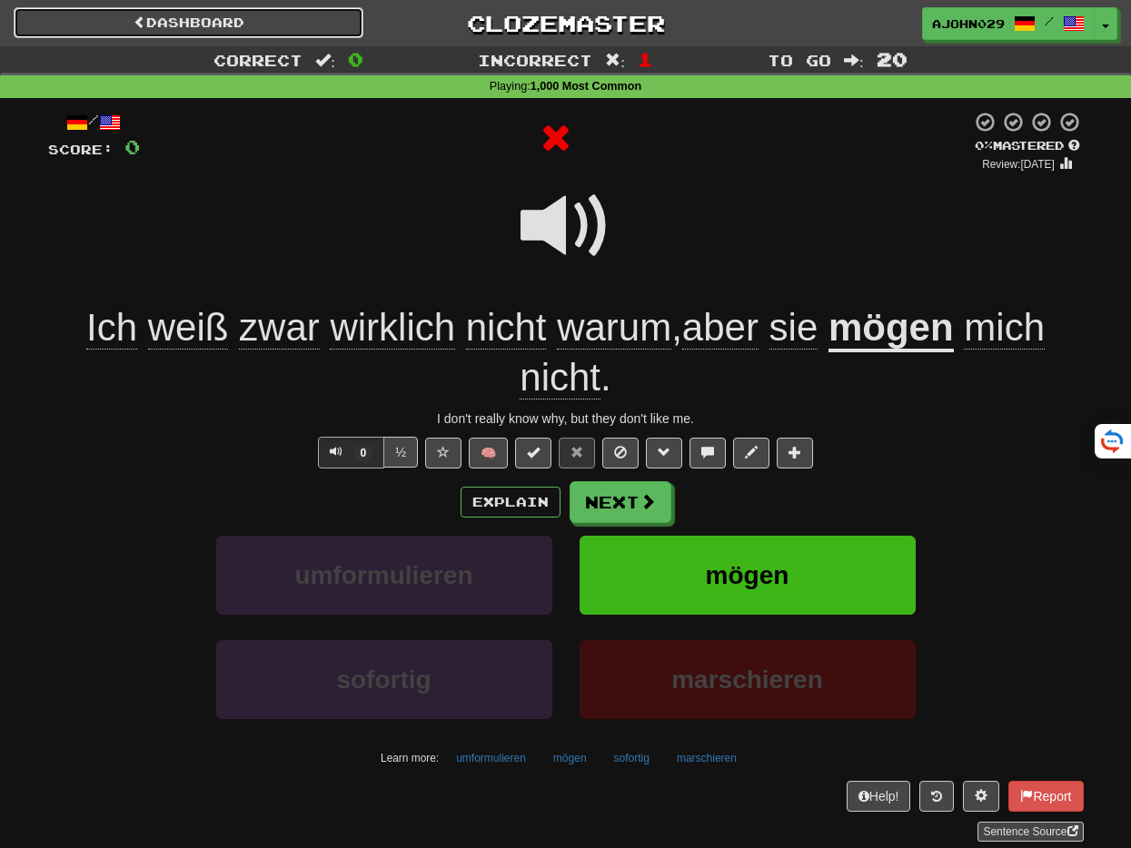
click at [120, 28] on link "Dashboard" at bounding box center [189, 22] width 350 height 31
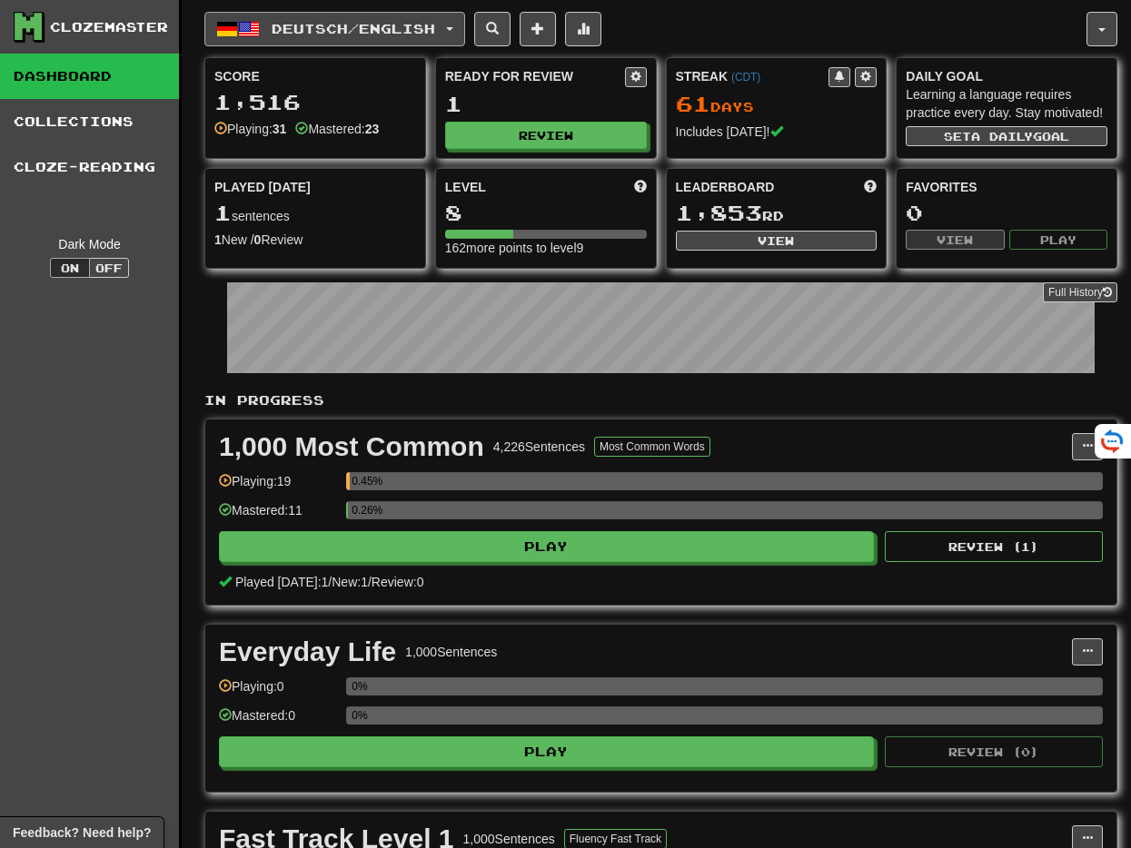
click at [424, 24] on span "Deutsch / English" at bounding box center [353, 28] width 163 height 15
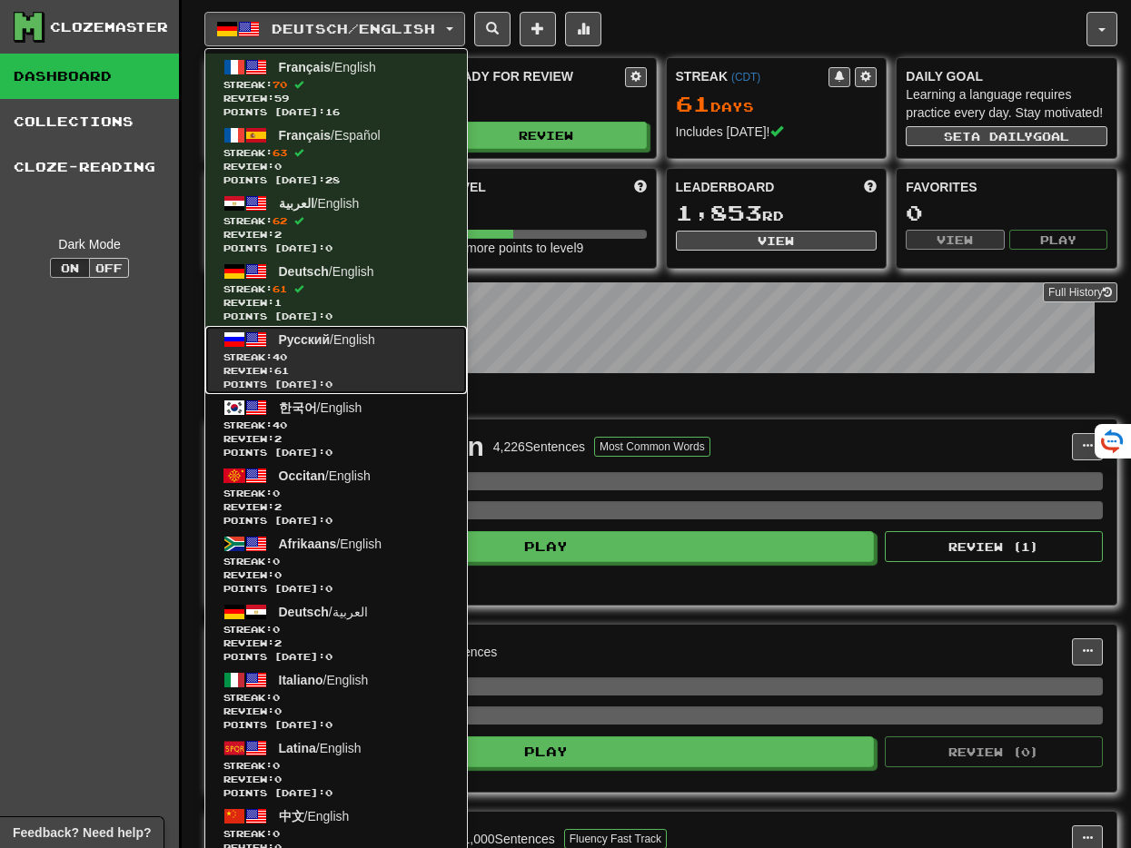
click at [395, 330] on link "Русский / English Streak: 40 Review: 61 Points [DATE]: 0" at bounding box center [336, 360] width 262 height 68
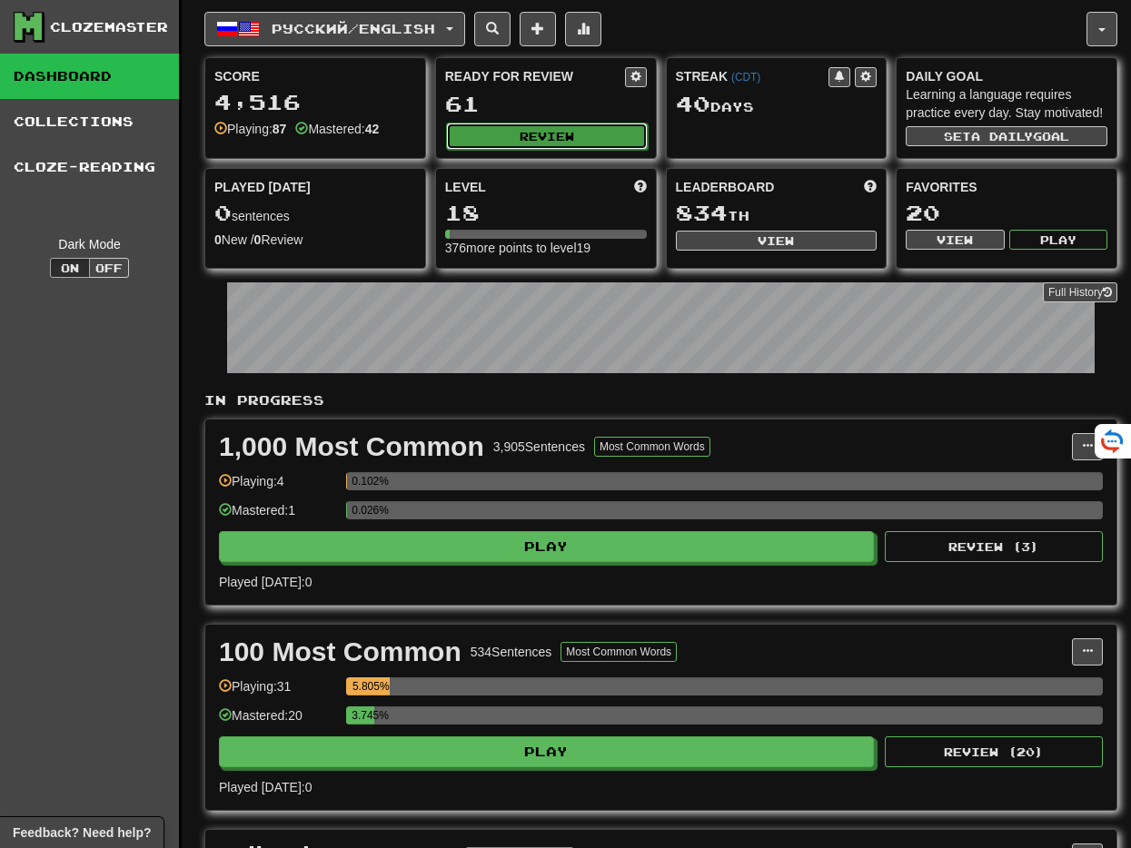
click at [488, 145] on button "Review" at bounding box center [547, 136] width 202 height 27
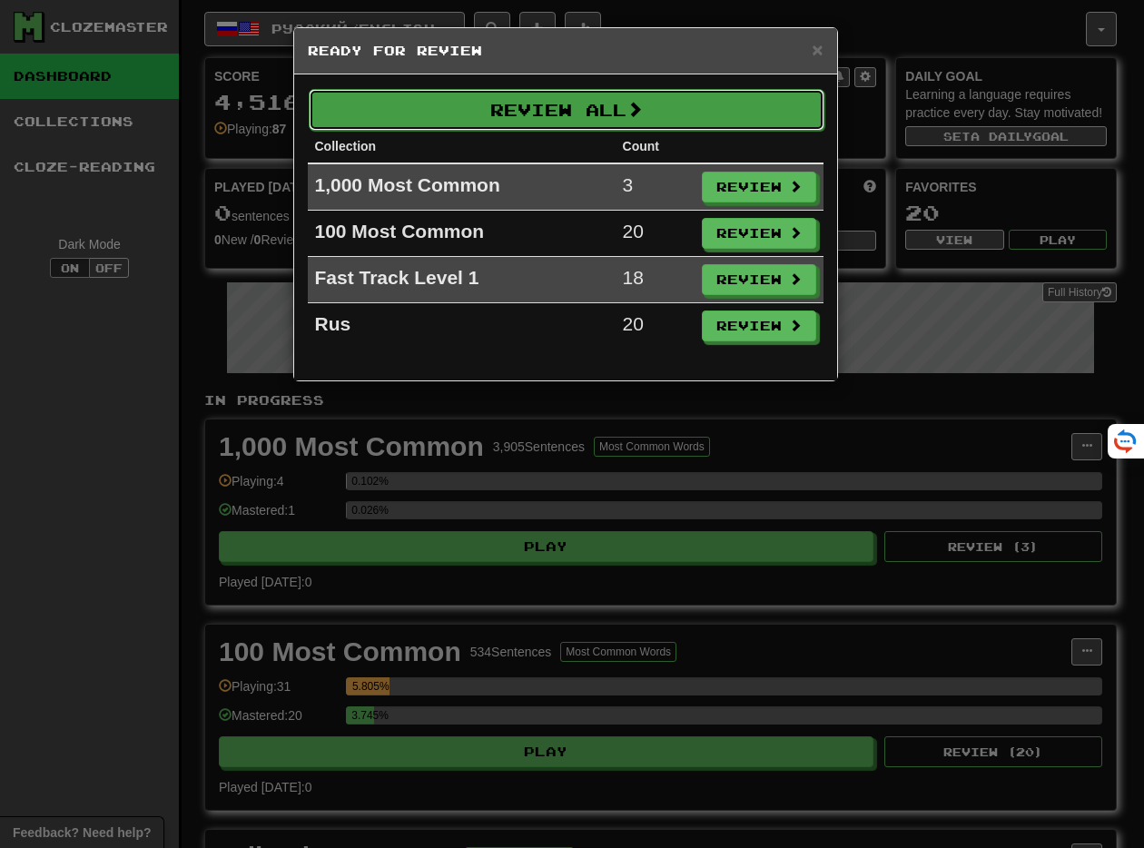
click at [497, 117] on button "Review All" at bounding box center [567, 110] width 516 height 42
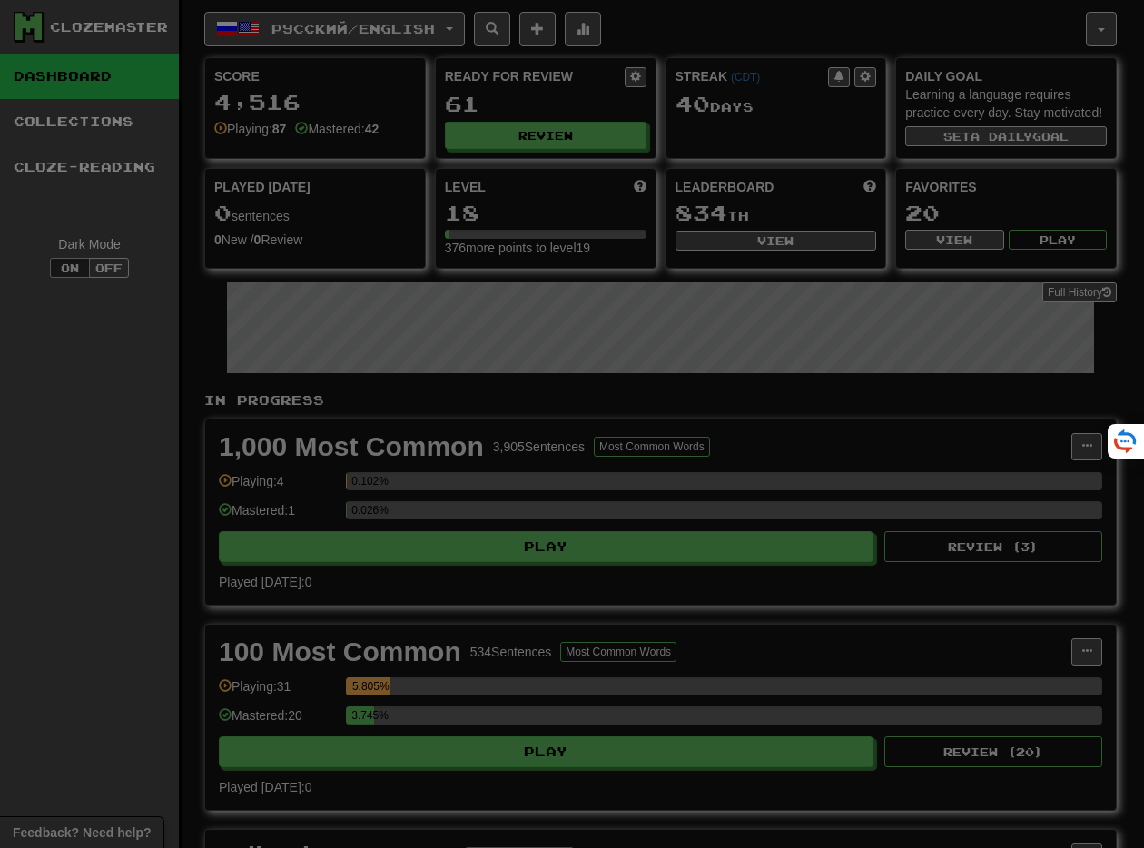
select select "**"
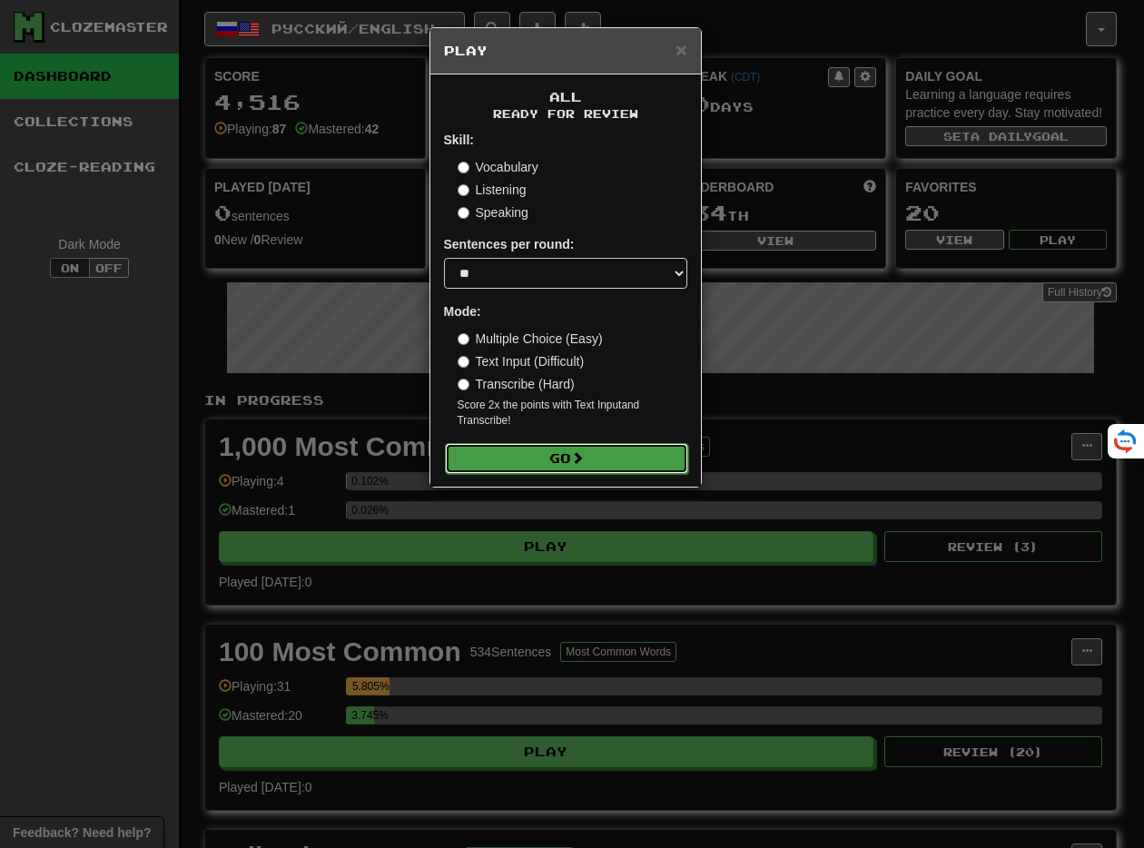
click at [583, 467] on button "Go" at bounding box center [566, 458] width 243 height 31
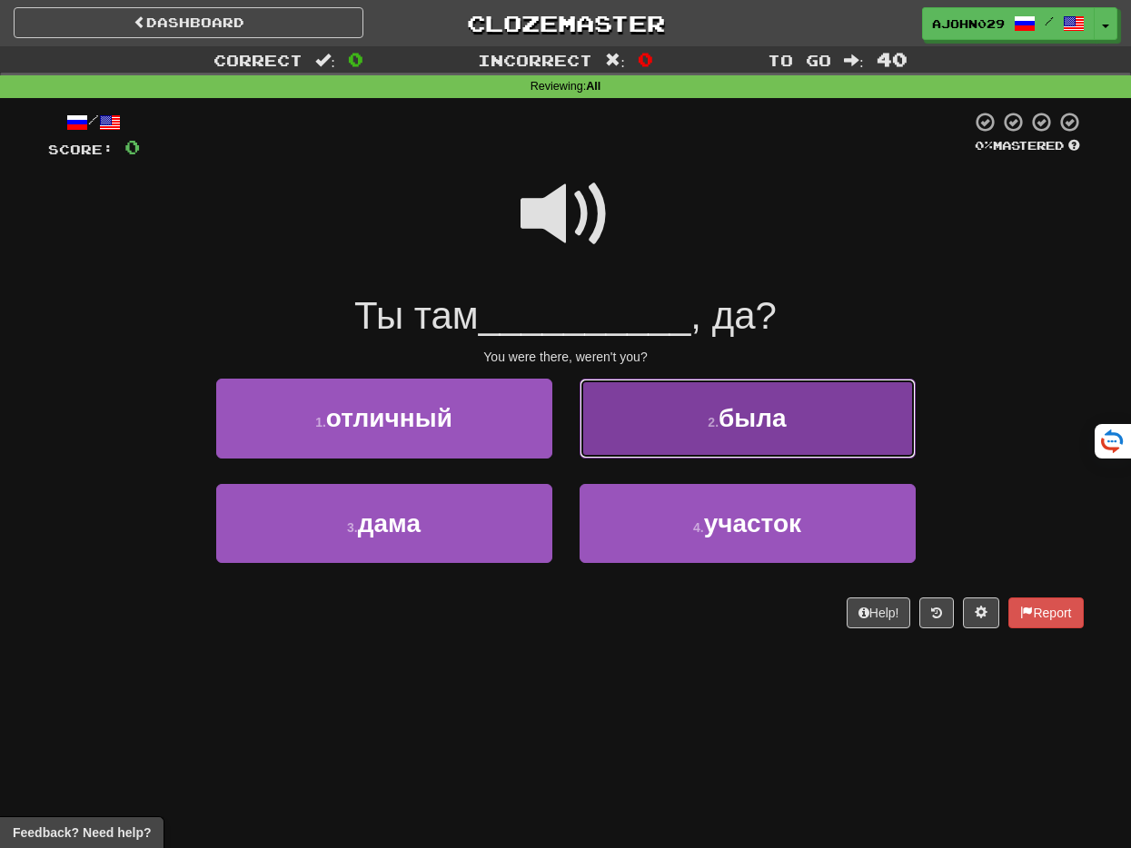
click at [736, 438] on button "2 . была" at bounding box center [747, 418] width 336 height 79
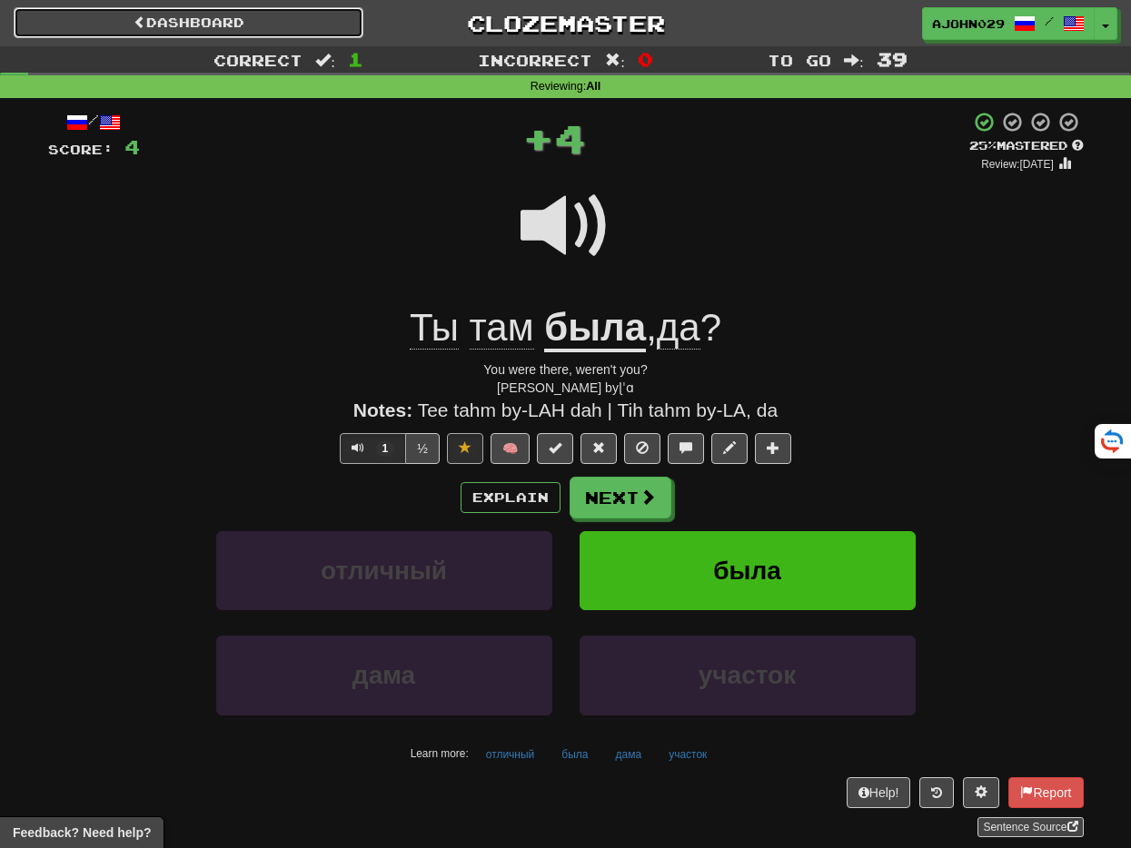
click at [160, 25] on link "Dashboard" at bounding box center [189, 22] width 350 height 31
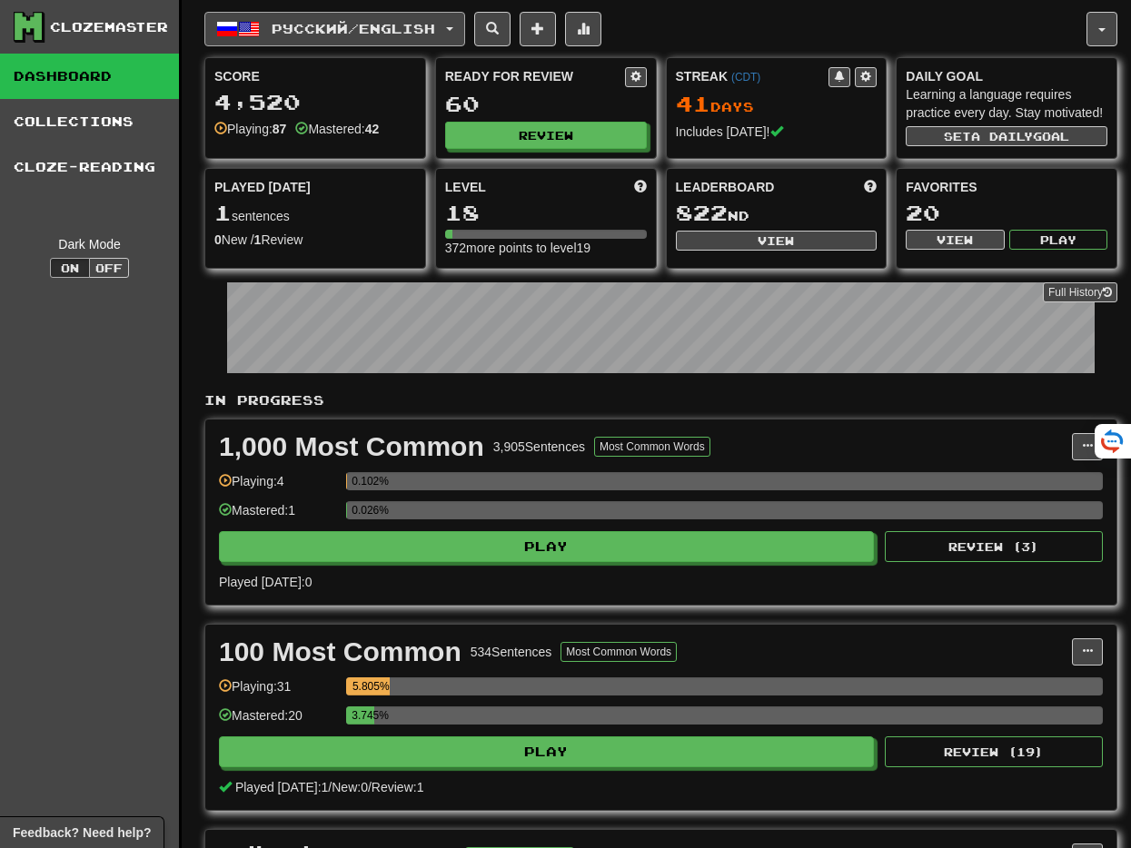
click at [377, 21] on span "Русский / English" at bounding box center [353, 28] width 163 height 15
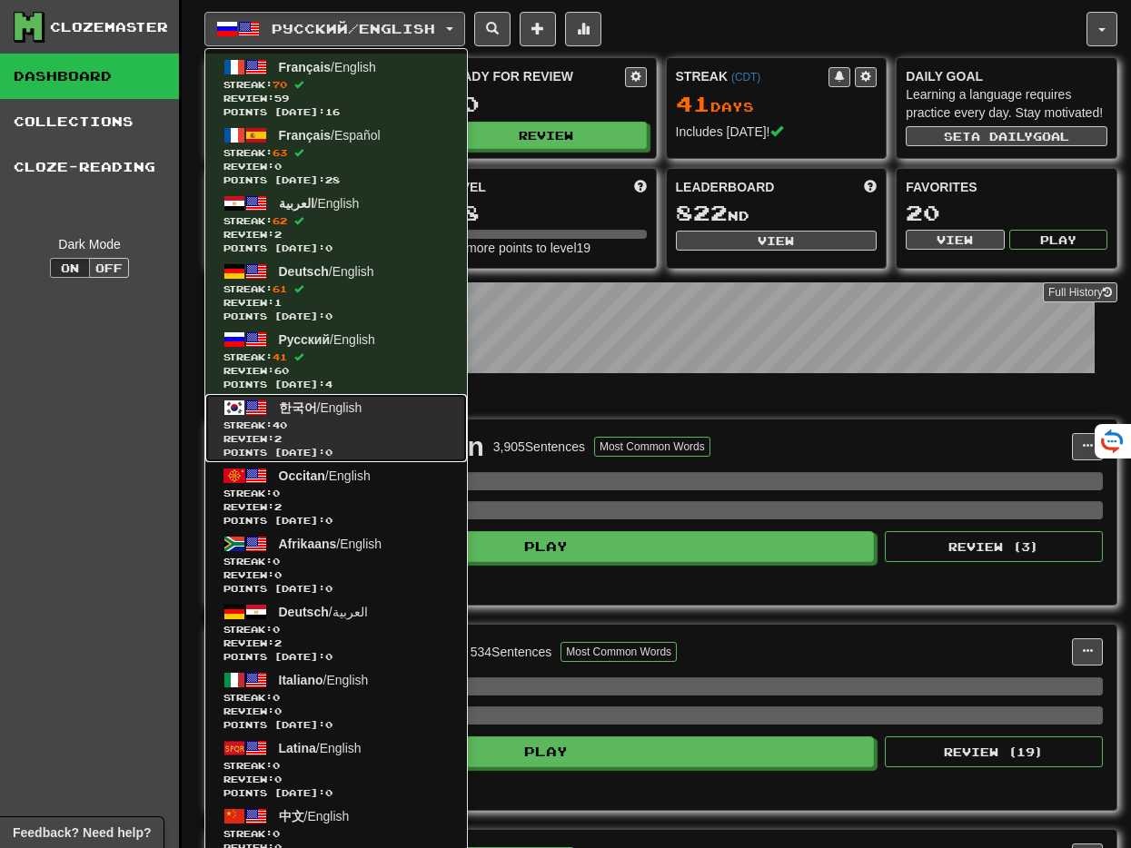
click at [397, 419] on span "Streak: 40" at bounding box center [335, 426] width 225 height 14
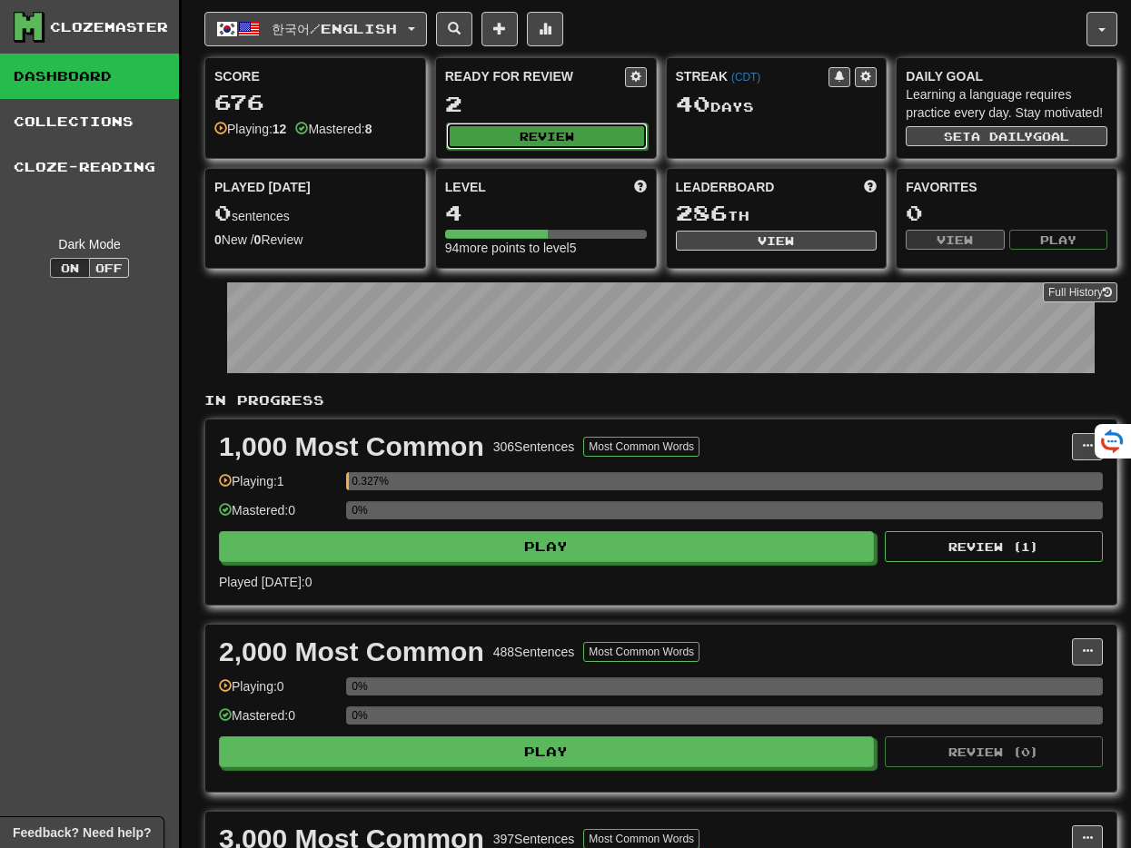
click at [553, 125] on button "Review" at bounding box center [547, 136] width 202 height 27
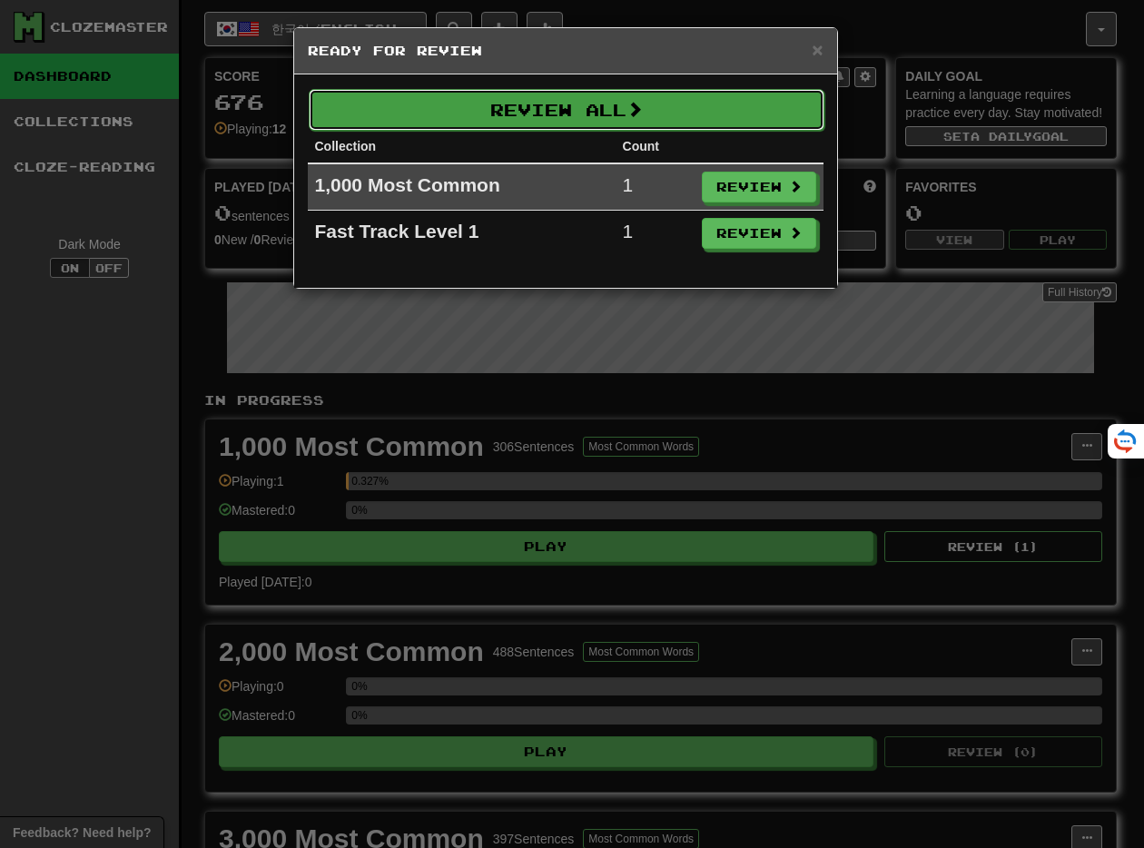
click at [560, 116] on button "Review All" at bounding box center [567, 110] width 516 height 42
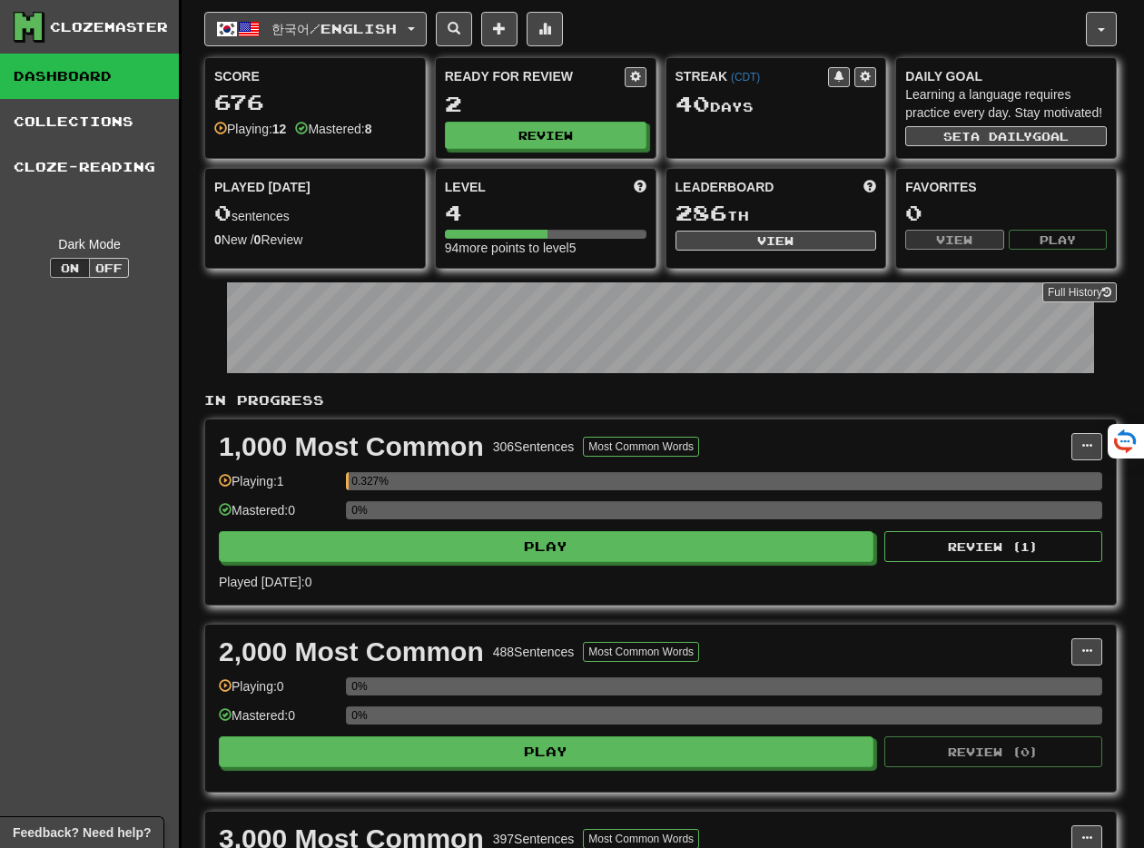
select select "**"
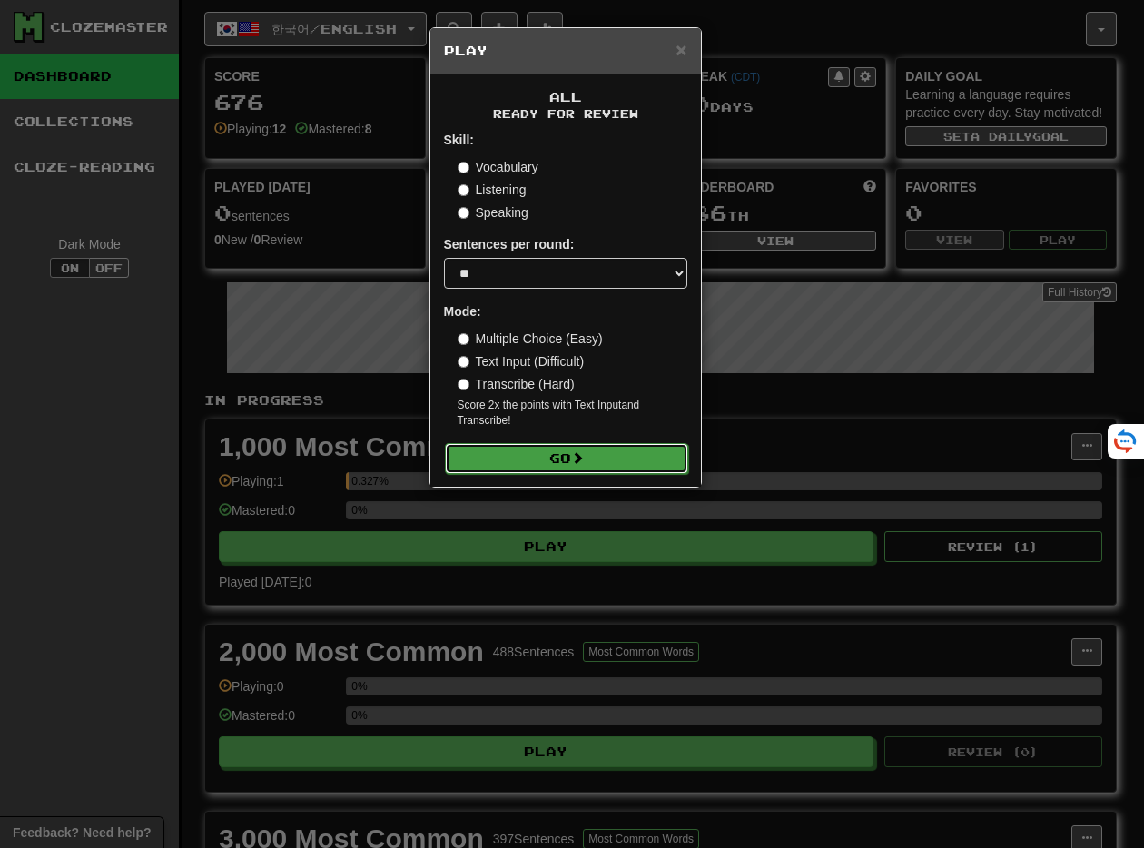
click at [622, 455] on button "Go" at bounding box center [566, 458] width 243 height 31
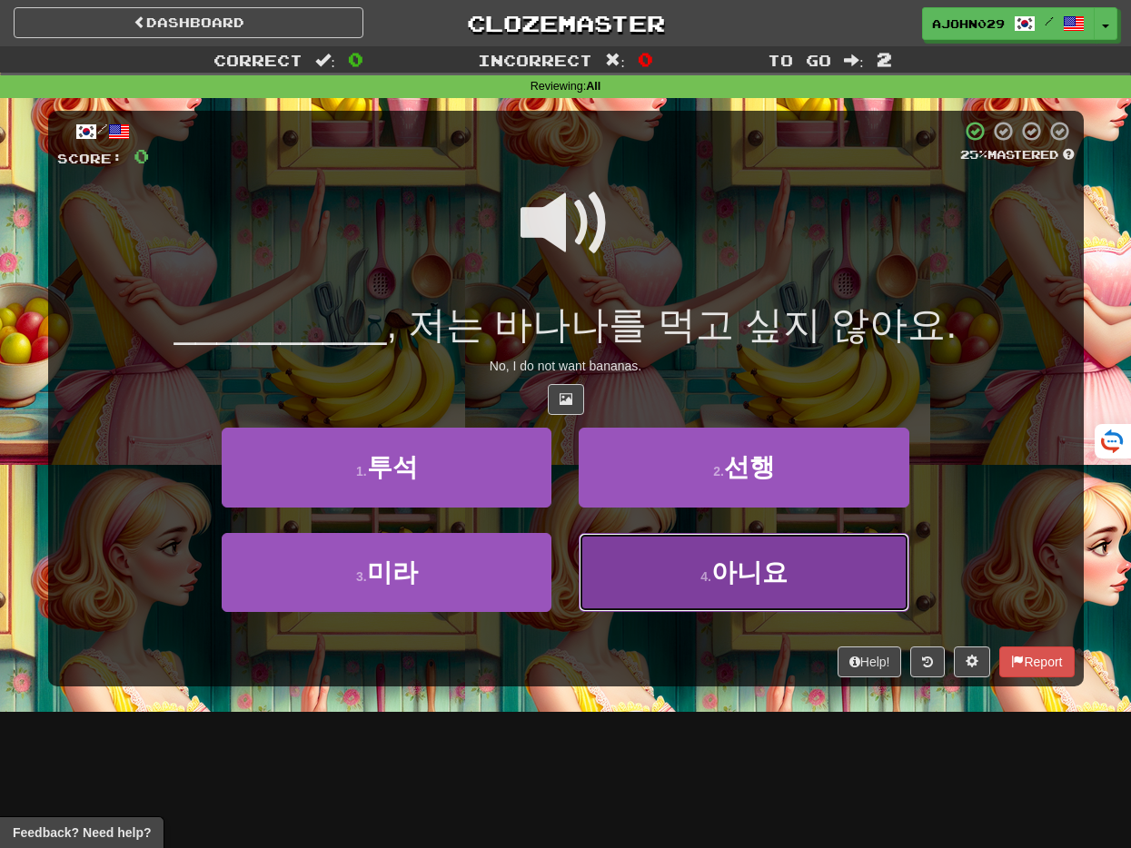
click at [690, 579] on button "4 . 아니요" at bounding box center [744, 572] width 330 height 79
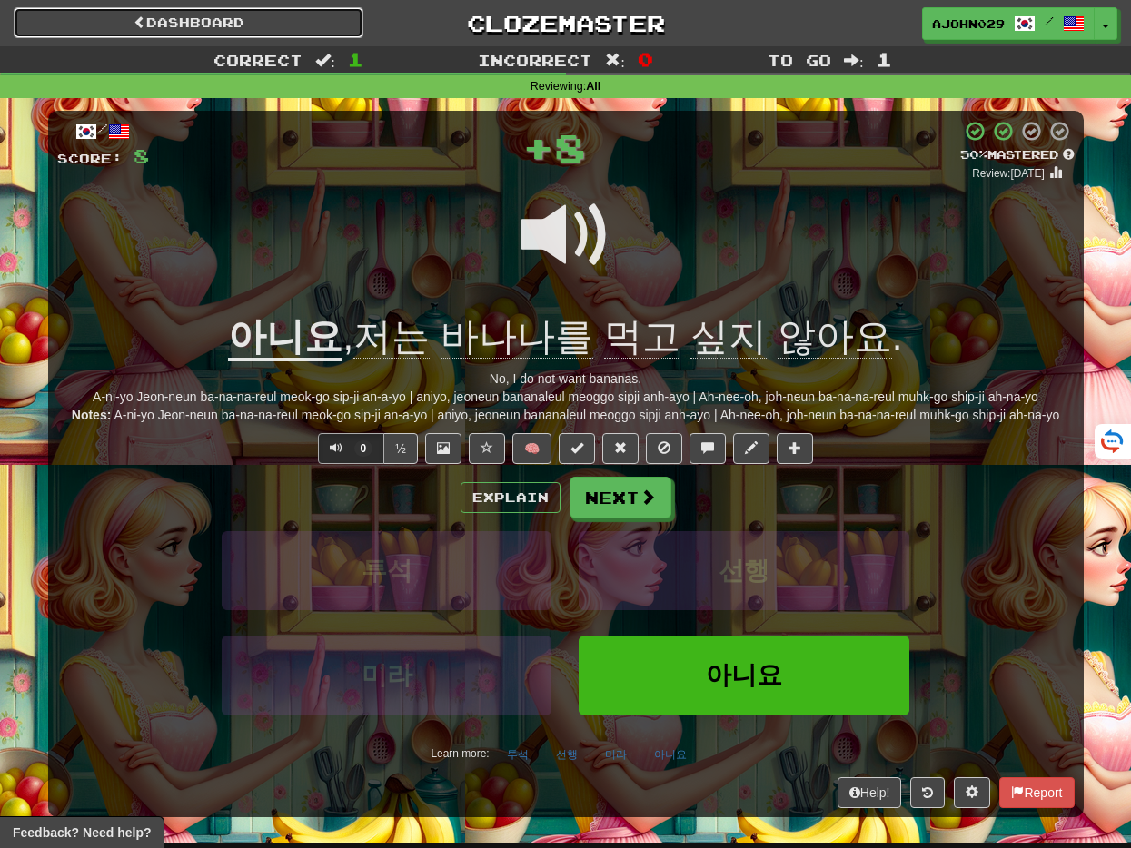
click at [213, 32] on link "Dashboard" at bounding box center [189, 22] width 350 height 31
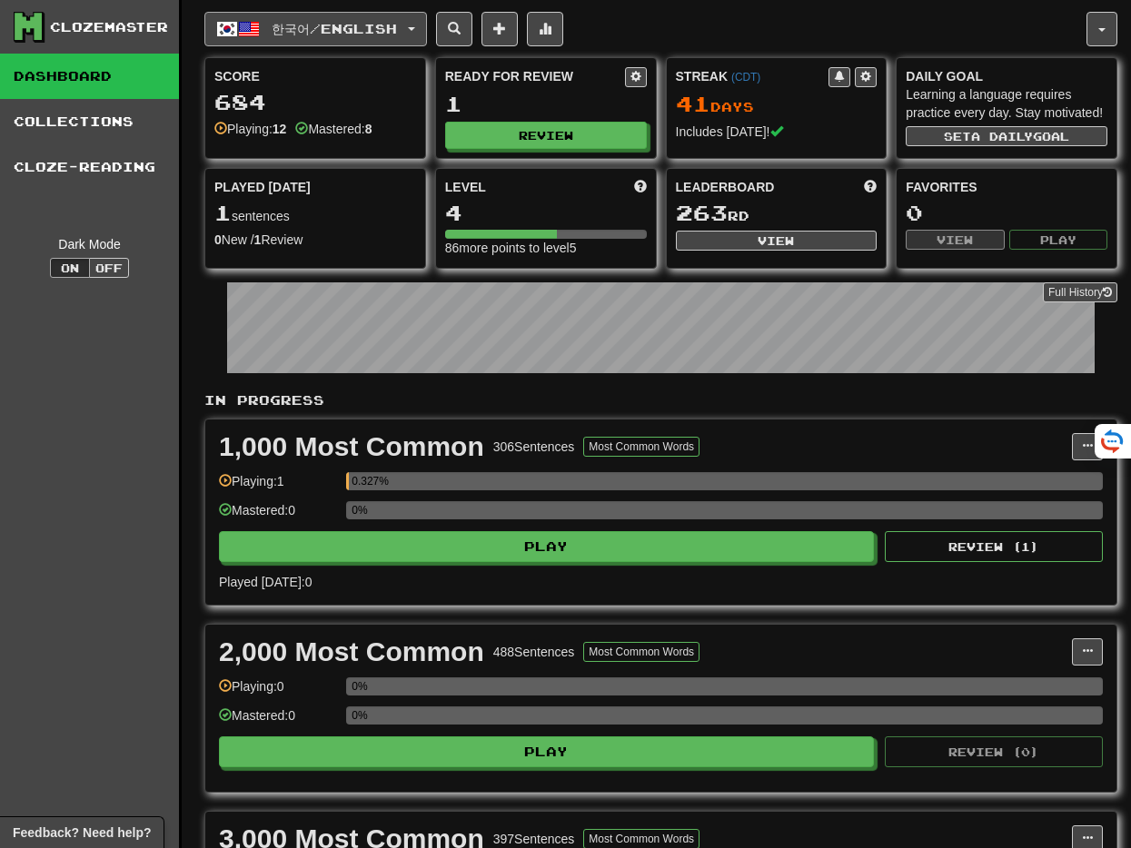
click at [410, 16] on button "한국어 / English" at bounding box center [315, 29] width 223 height 35
